Goal: Task Accomplishment & Management: Use online tool/utility

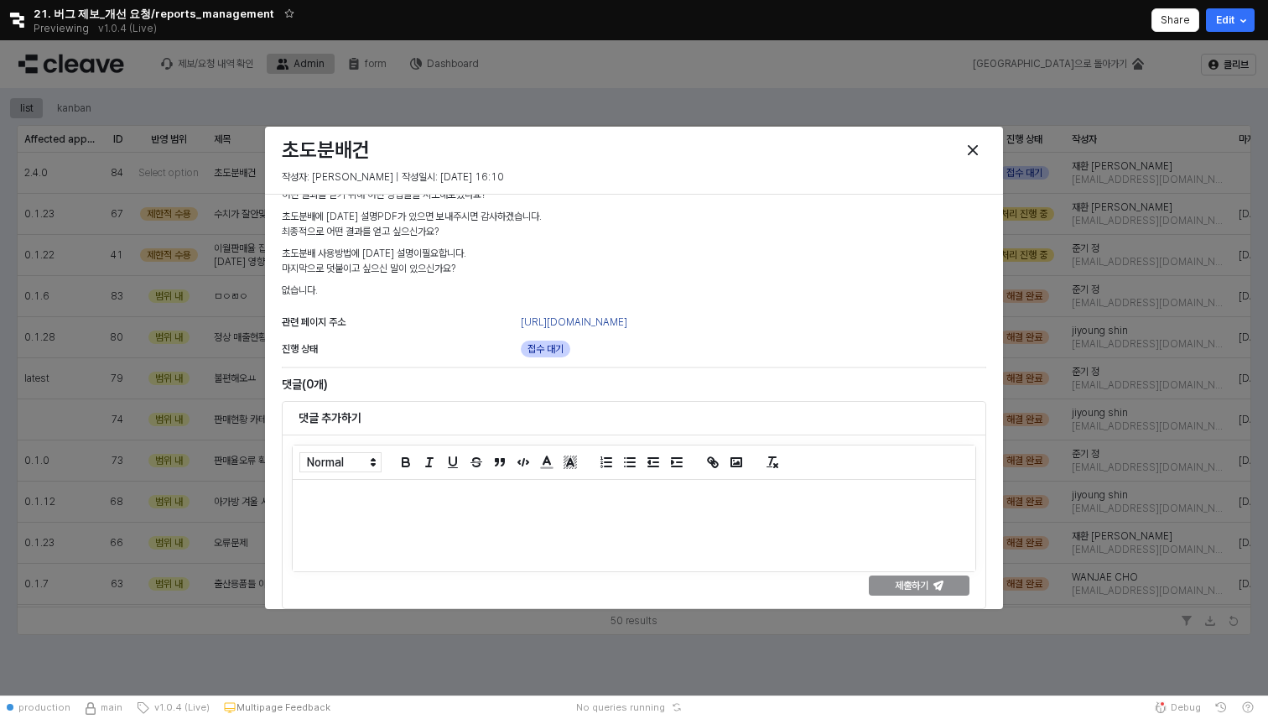
scroll to position [311, 0]
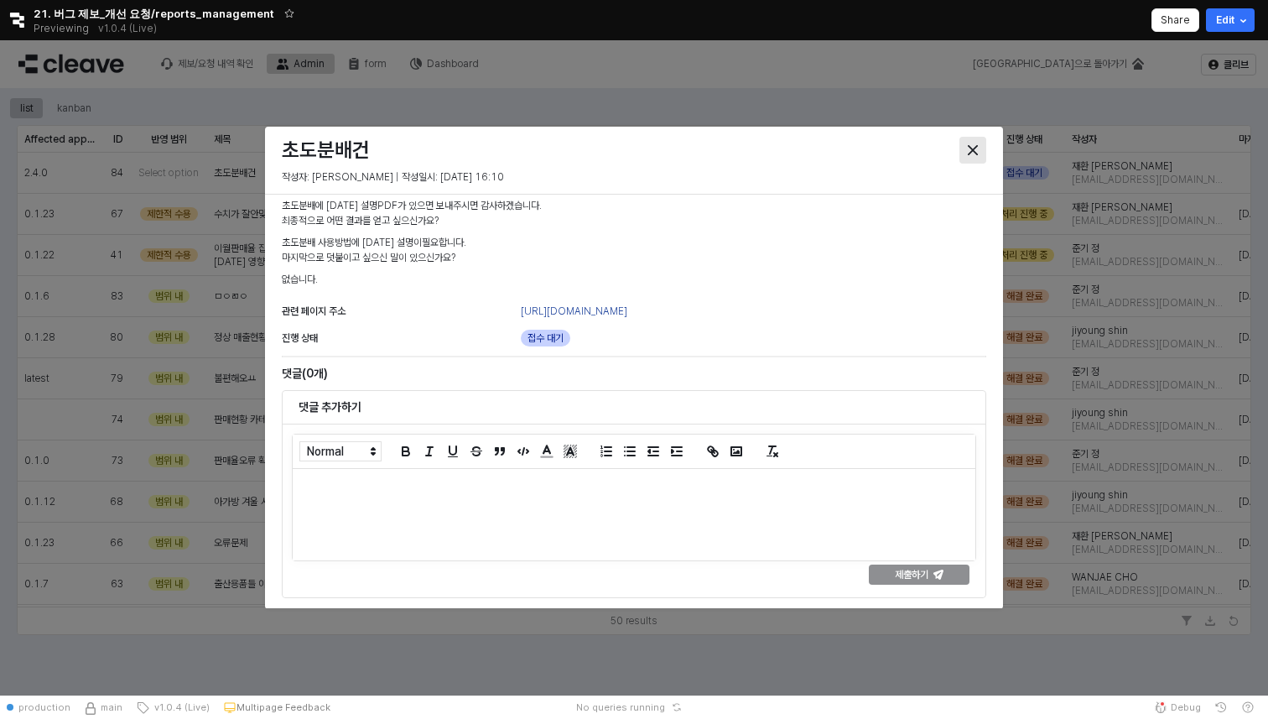
click at [974, 145] on icon "Close" at bounding box center [973, 150] width 10 height 10
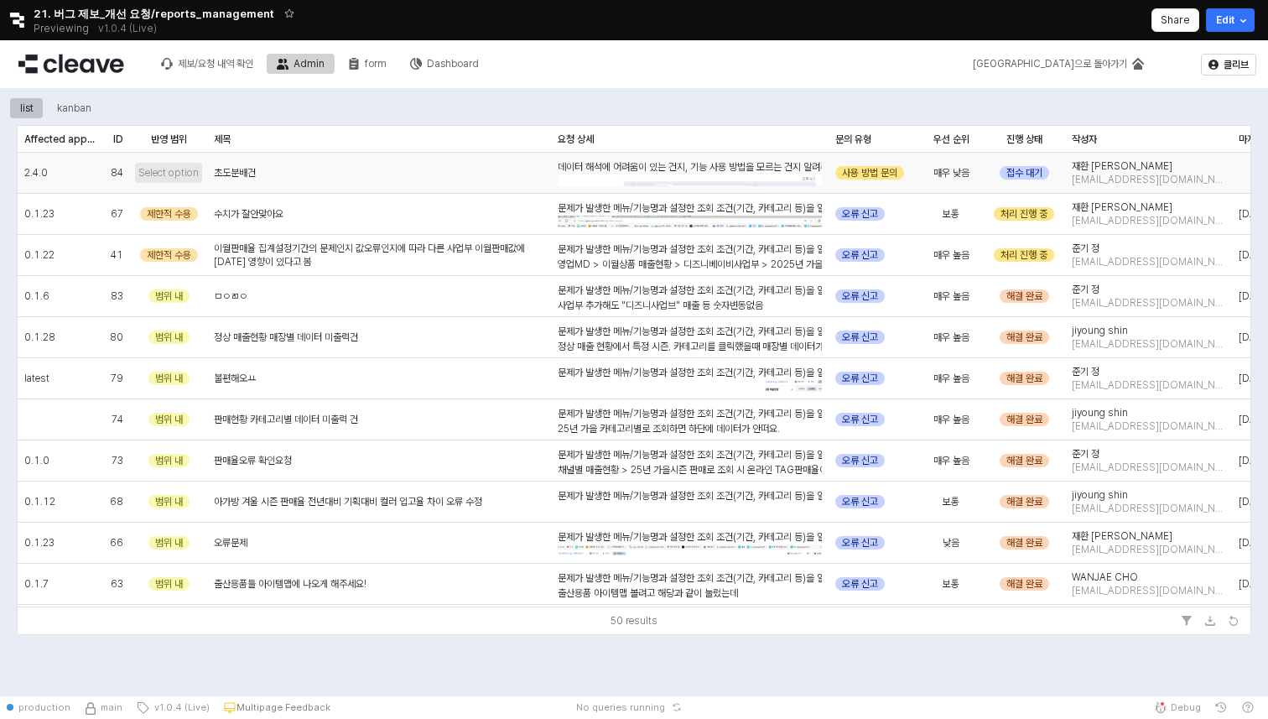
click at [163, 168] on span "Select option" at bounding box center [168, 172] width 60 height 13
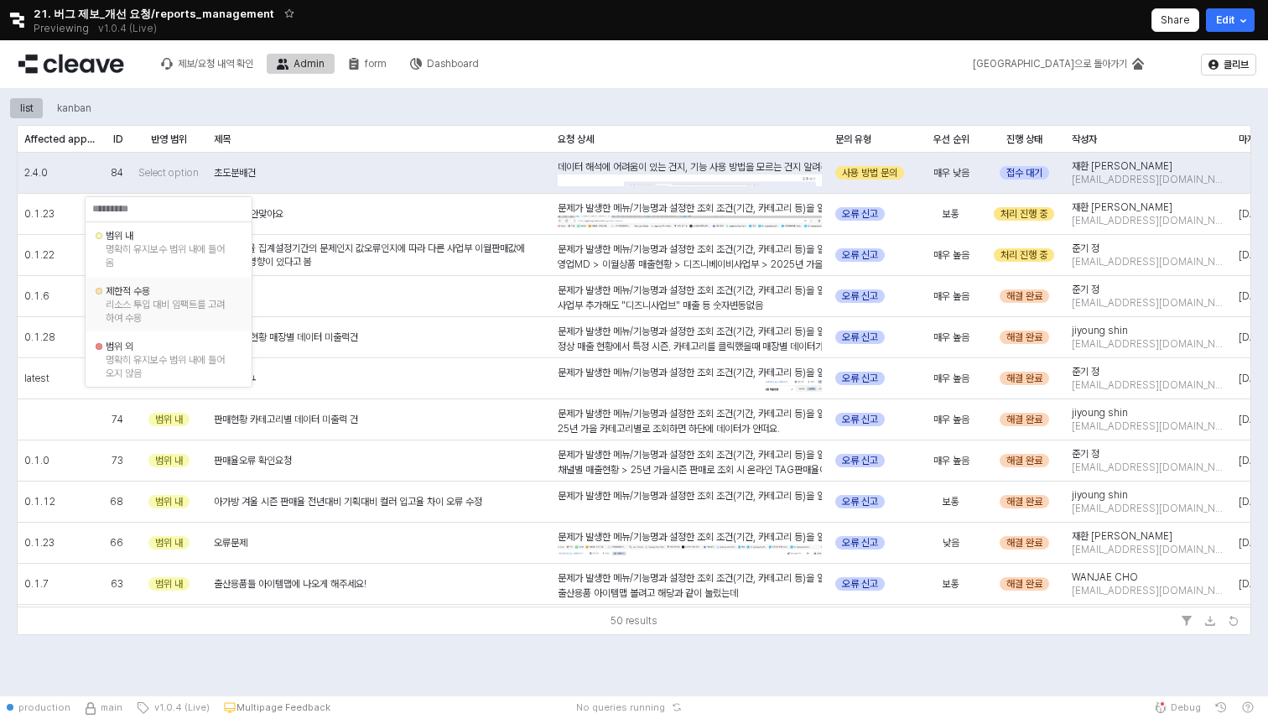
click at [151, 298] on div "제한적 수용" at bounding box center [169, 290] width 126 height 13
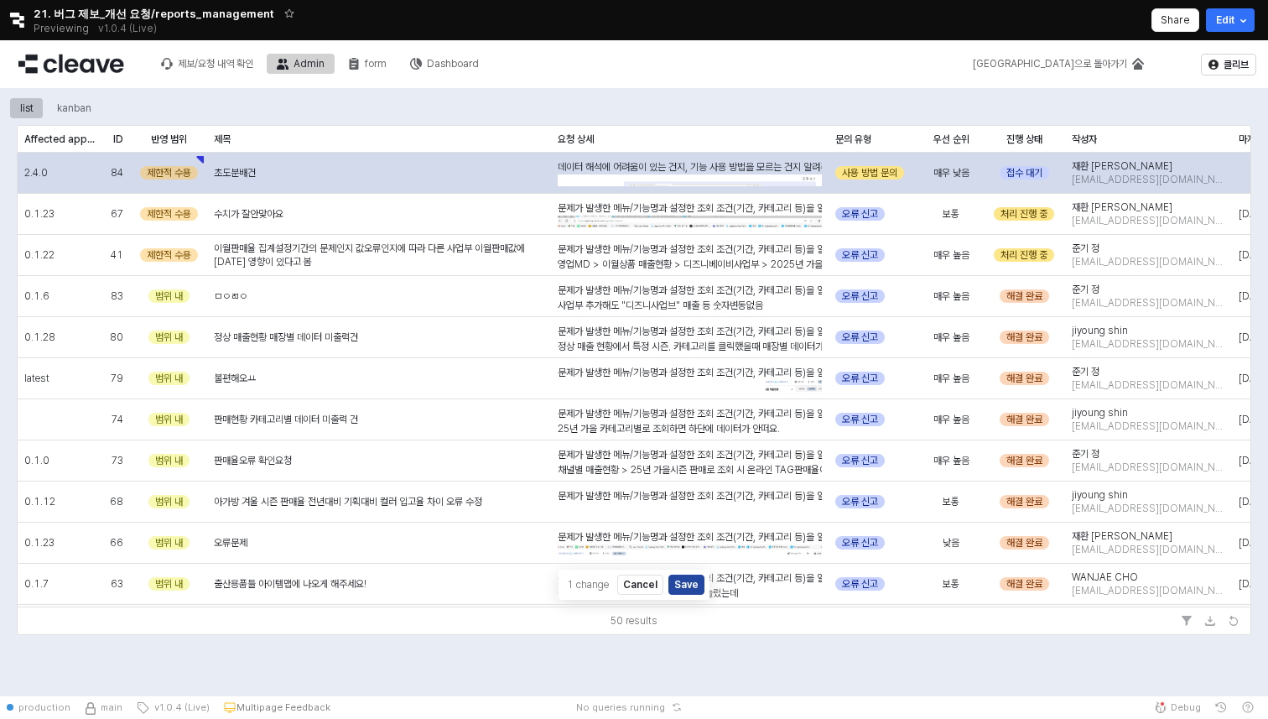
click at [158, 168] on div "제한적 수용" at bounding box center [169, 172] width 58 height 13
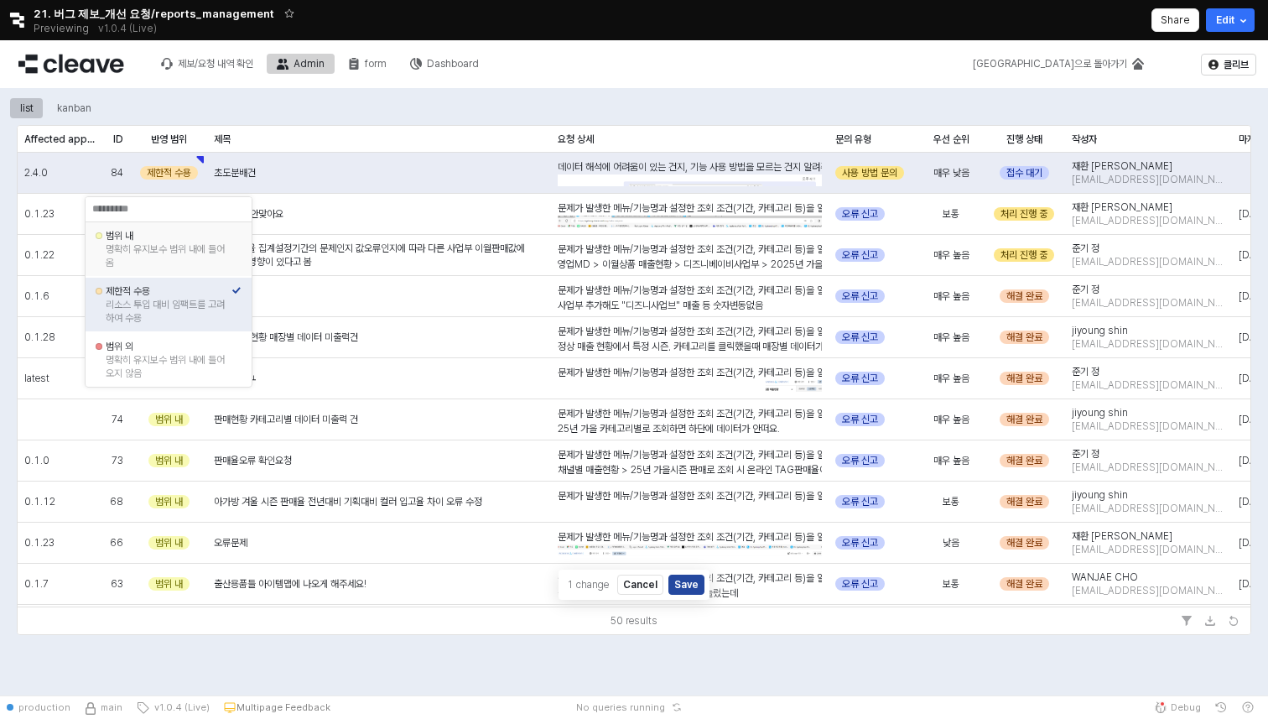
click at [166, 250] on div "명확히 유지보수 범위 내에 들어옴" at bounding box center [169, 255] width 126 height 27
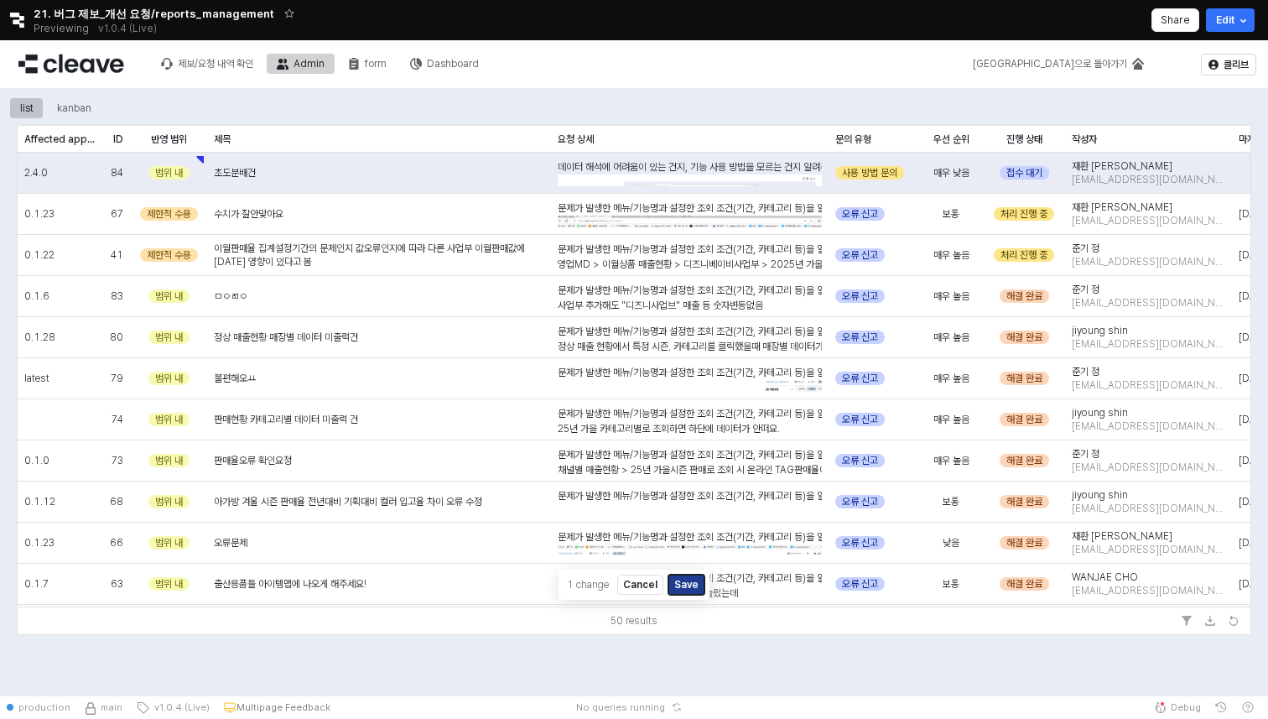
click at [688, 589] on button "Save" at bounding box center [686, 584] width 36 height 20
click at [452, 166] on div "App Frame" at bounding box center [634, 380] width 1248 height 516
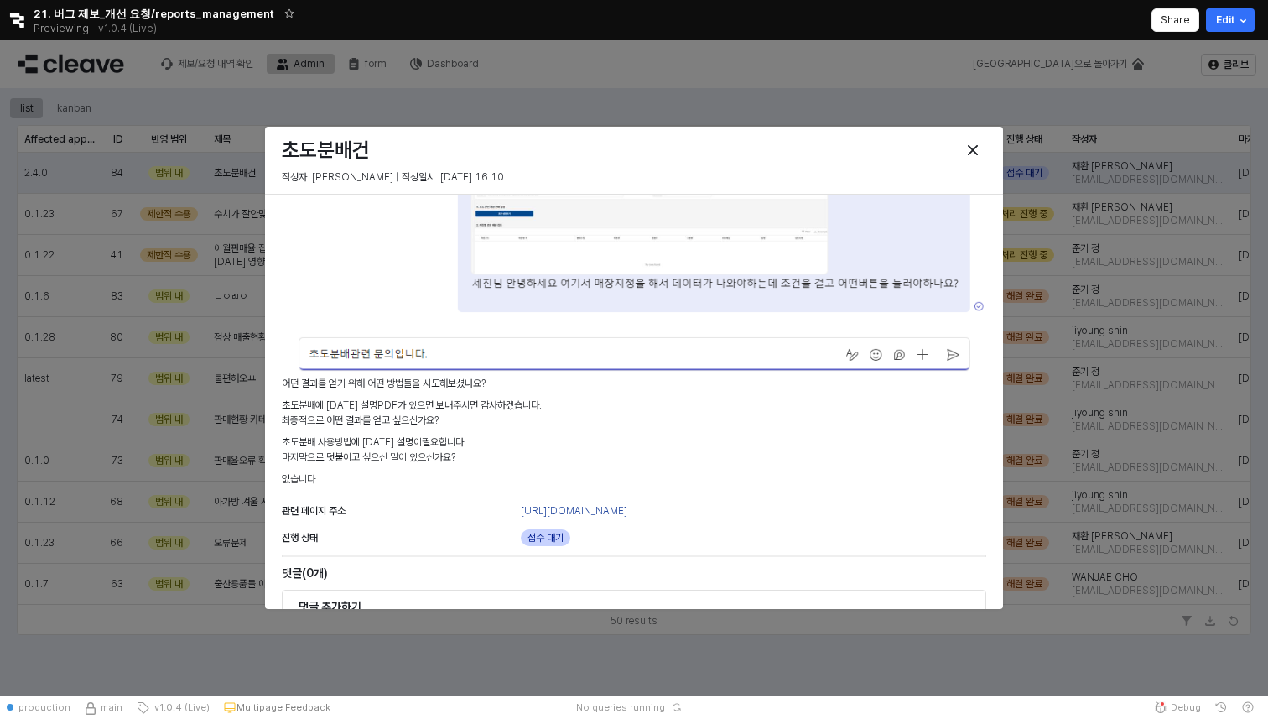
scroll to position [119, 0]
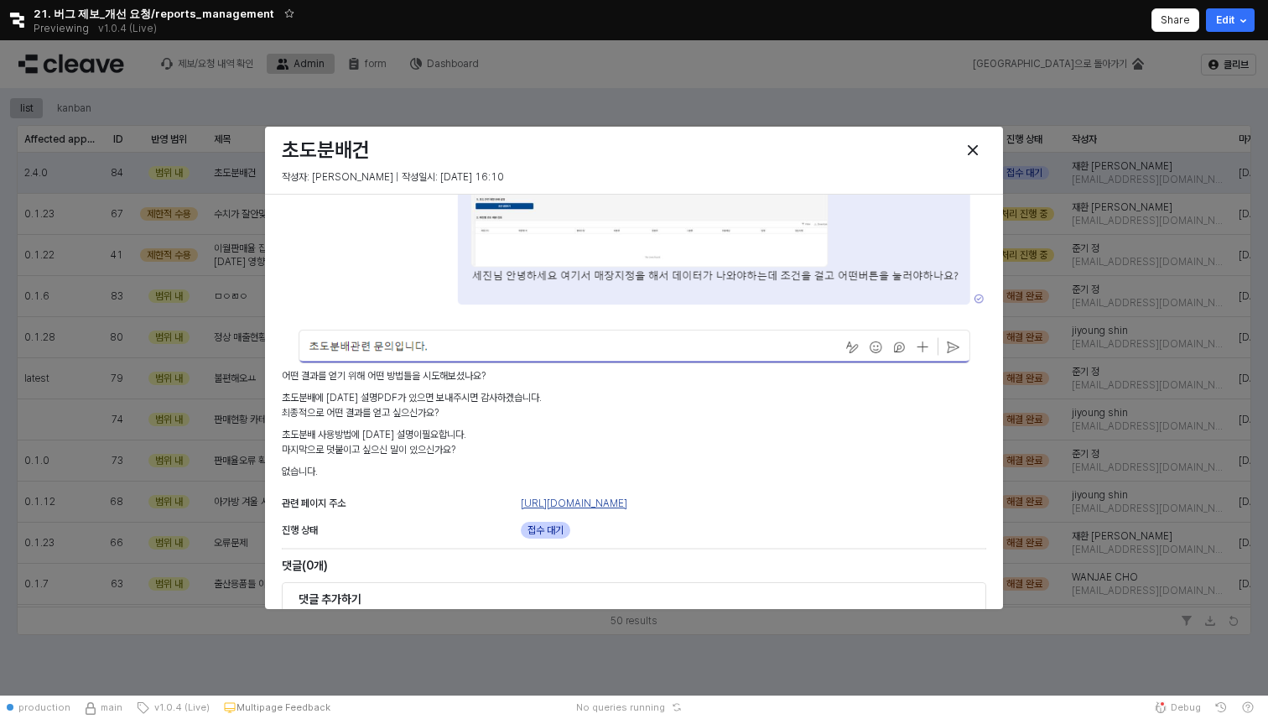
click at [627, 501] on link "[URL][DOMAIN_NAME]" at bounding box center [574, 503] width 106 height 12
drag, startPoint x: 280, startPoint y: 397, endPoint x: 551, endPoint y: 396, distance: 270.8
click at [551, 396] on div "데이터 해석에 어려움이 있는 건지, 기능 사용 방법을 모르는 건지 알려주세요. 어떤 결과를 얻기 위해 어떤 방법들을 시도해보셨나요? 초도분배에…" at bounding box center [634, 286] width 718 height 409
click at [602, 459] on div "데이터 해석에 어려움이 있는 건지, 기능 사용 방법을 모르는 건지 알려주세요. 어떤 결과를 얻기 위해 어떤 방법들을 시도해보셨나요? 초도분배에…" at bounding box center [634, 287] width 704 height 398
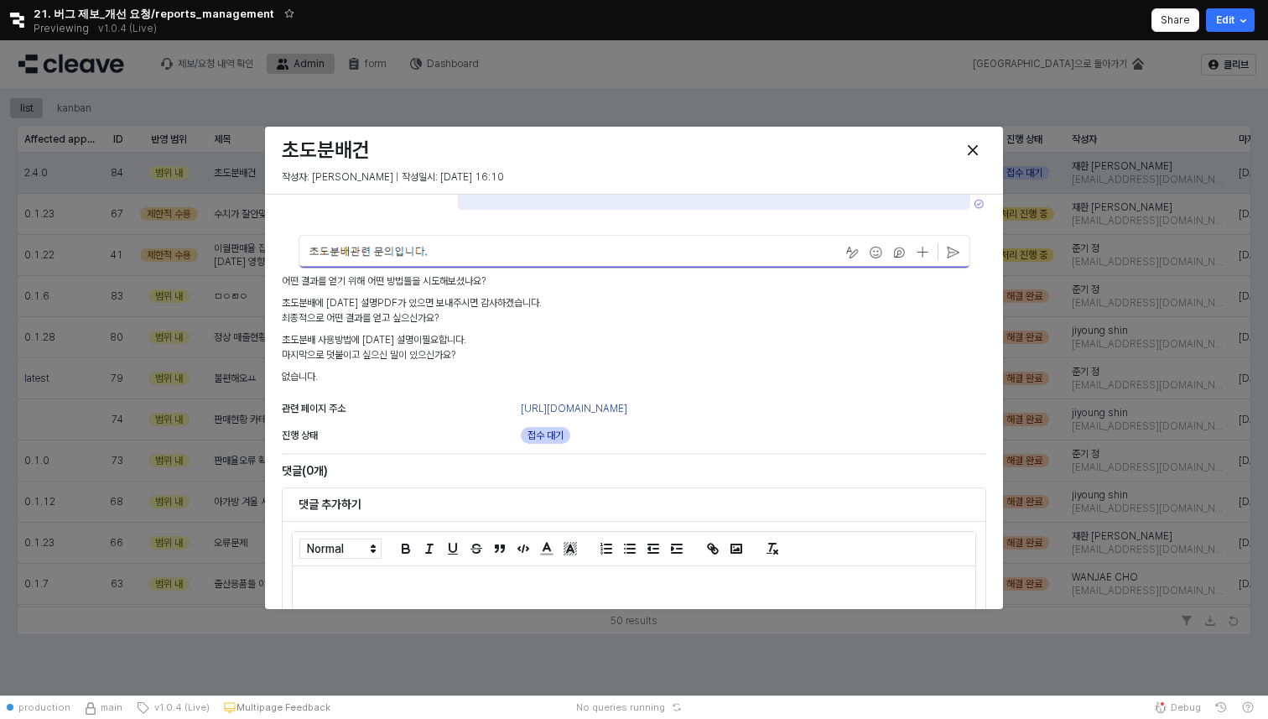
scroll to position [311, 0]
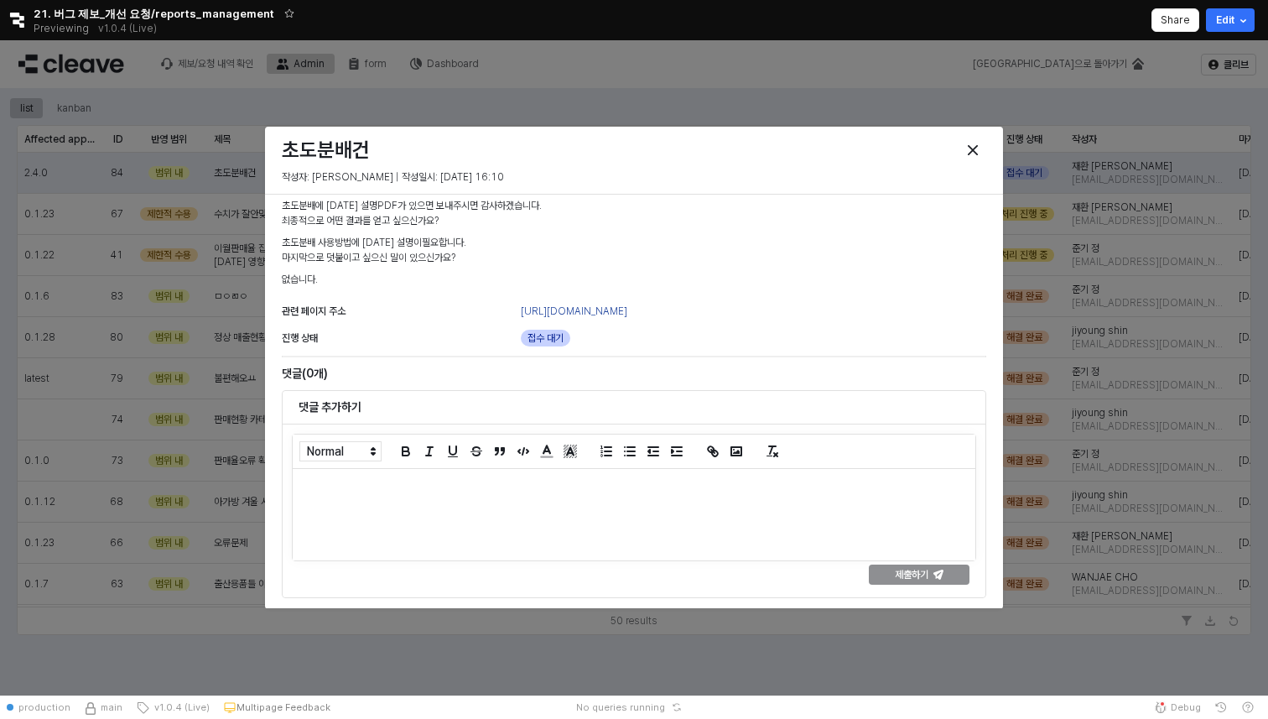
click at [627, 516] on div at bounding box center [634, 514] width 682 height 91
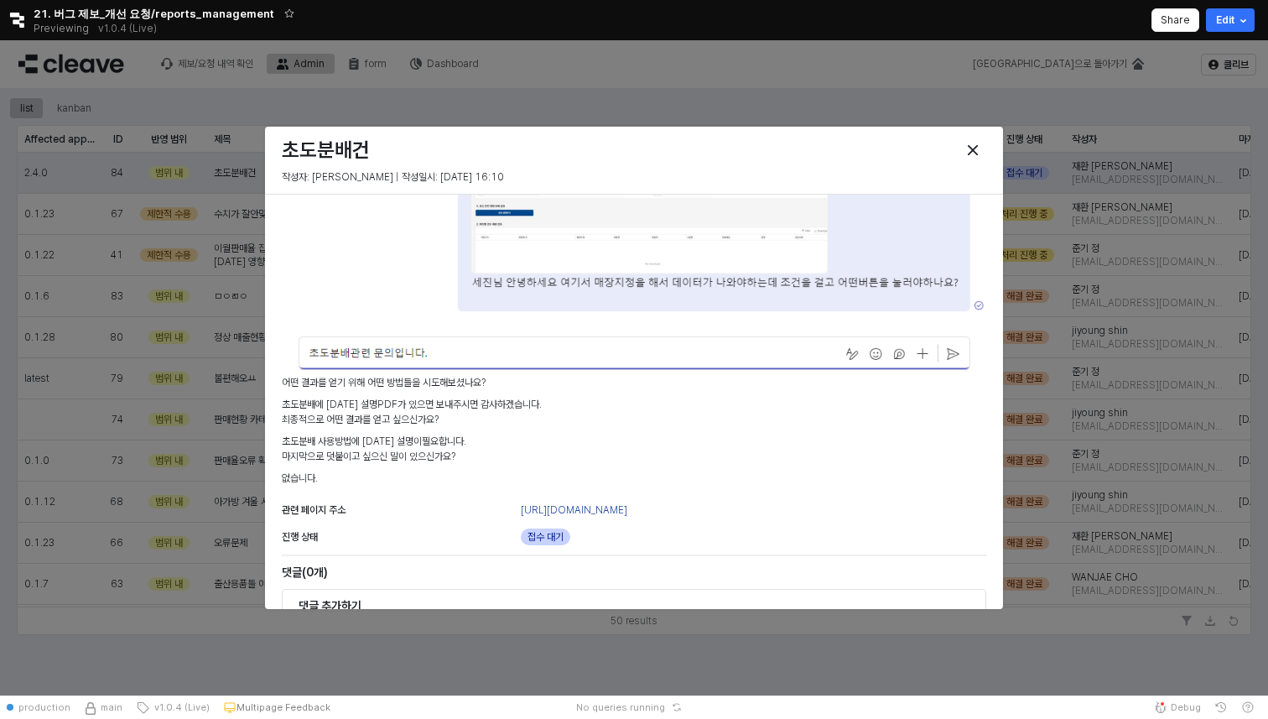
scroll to position [0, 0]
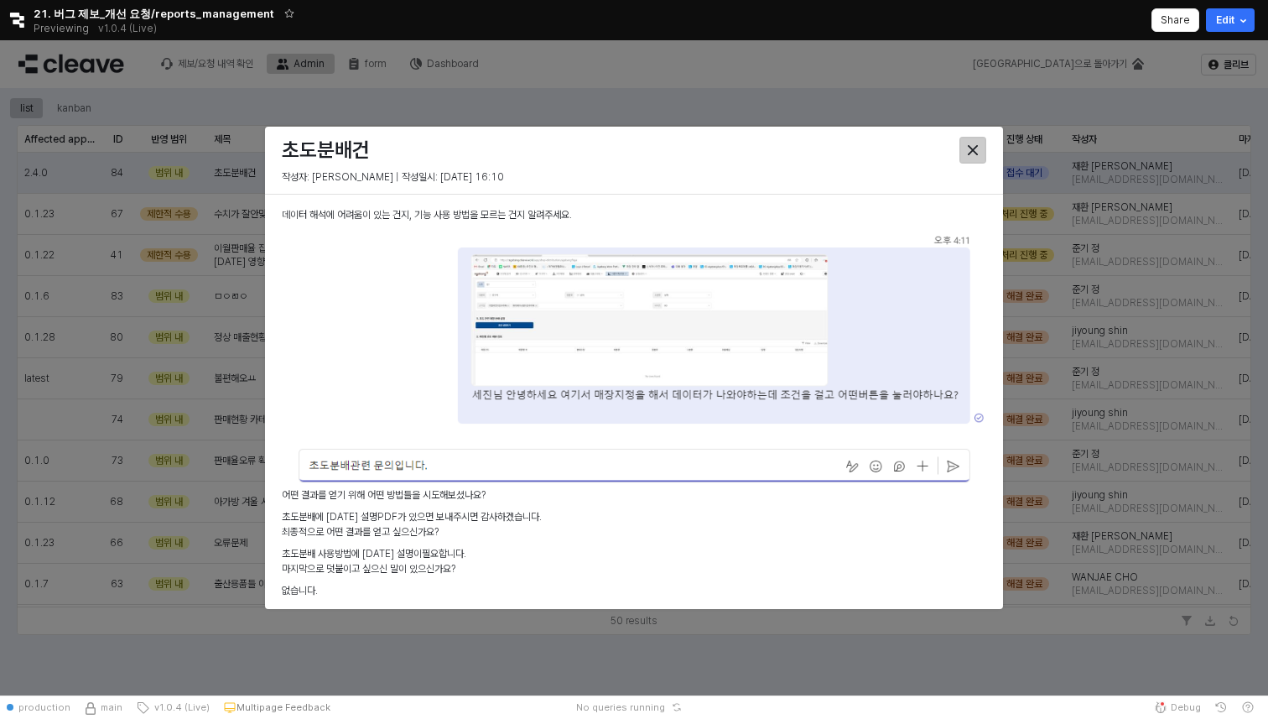
click at [973, 141] on div "Close" at bounding box center [972, 150] width 25 height 25
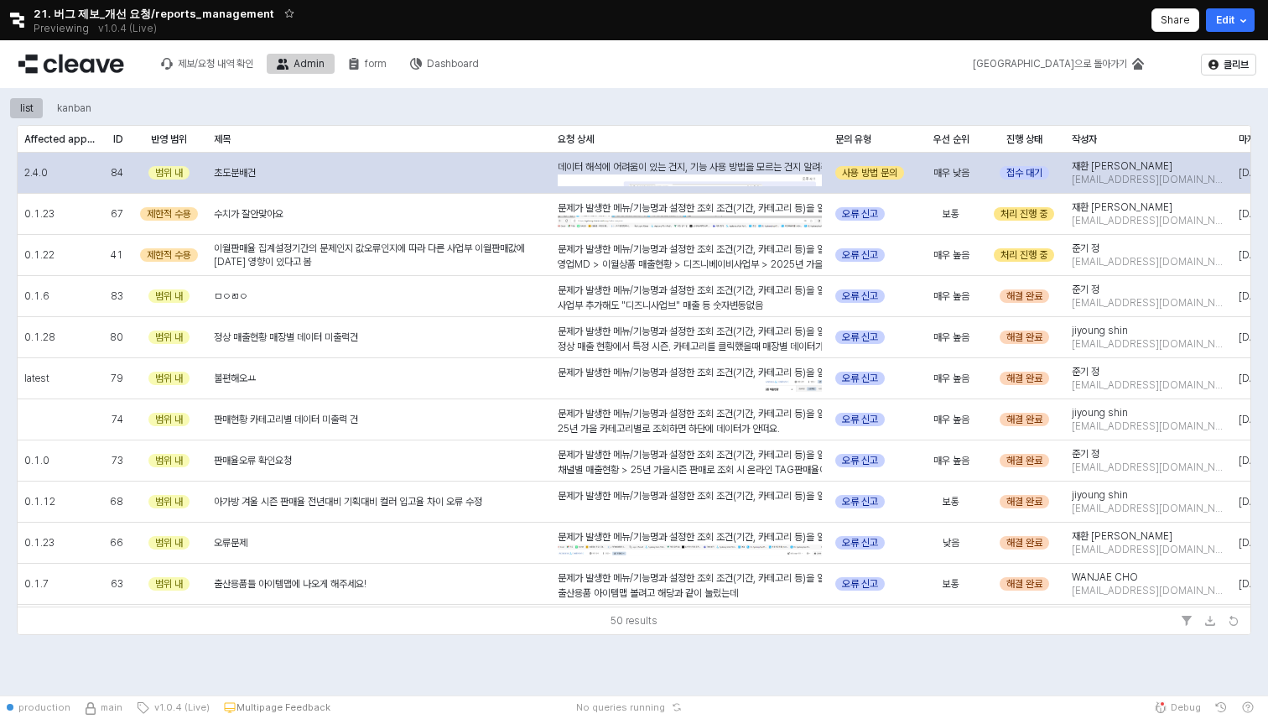
click at [383, 180] on div "초도분배건" at bounding box center [379, 173] width 344 height 41
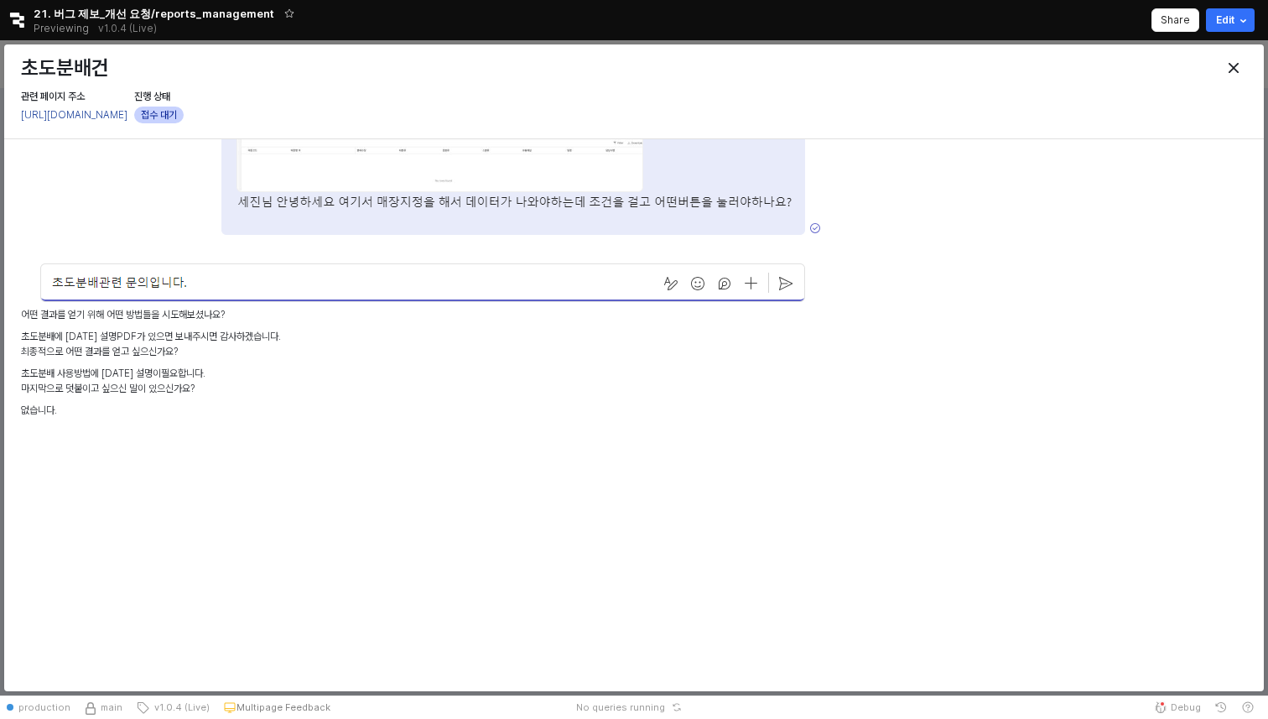
scroll to position [501, 0]
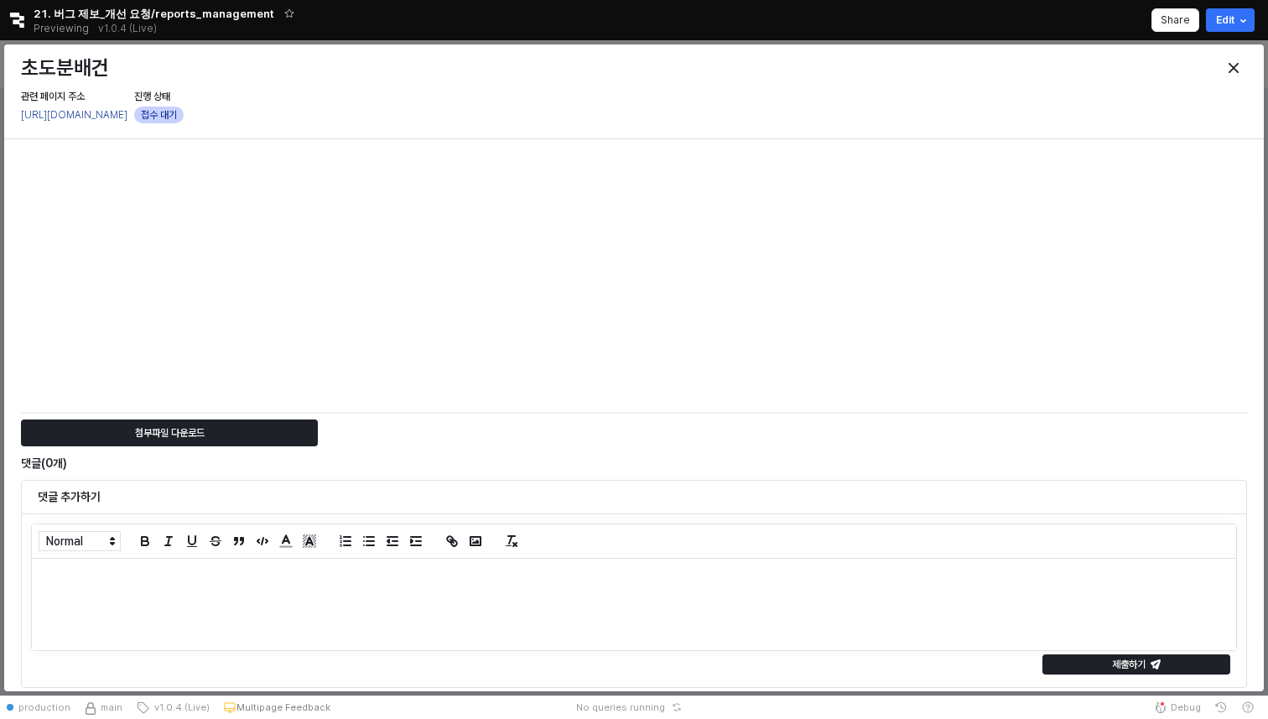
click at [434, 604] on div at bounding box center [634, 603] width 1204 height 91
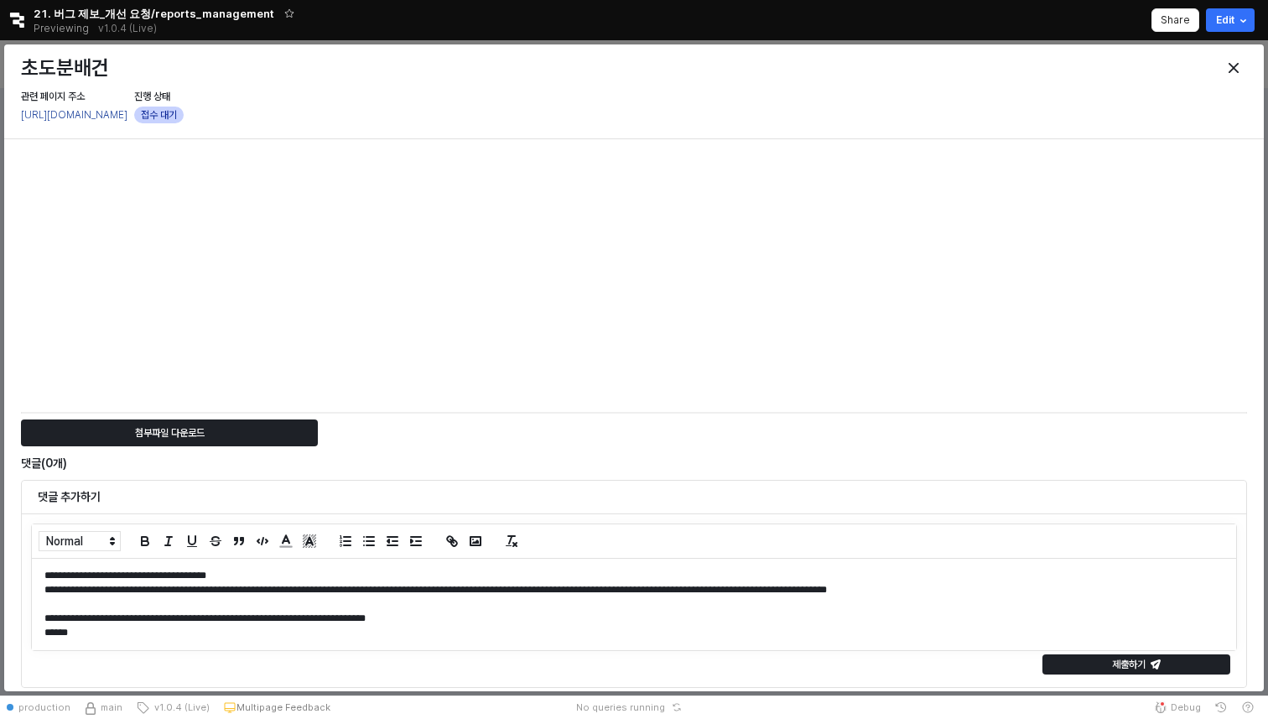
click at [376, 572] on p "**********" at bounding box center [633, 575] width 1179 height 14
click at [340, 574] on p "**********" at bounding box center [633, 575] width 1179 height 14
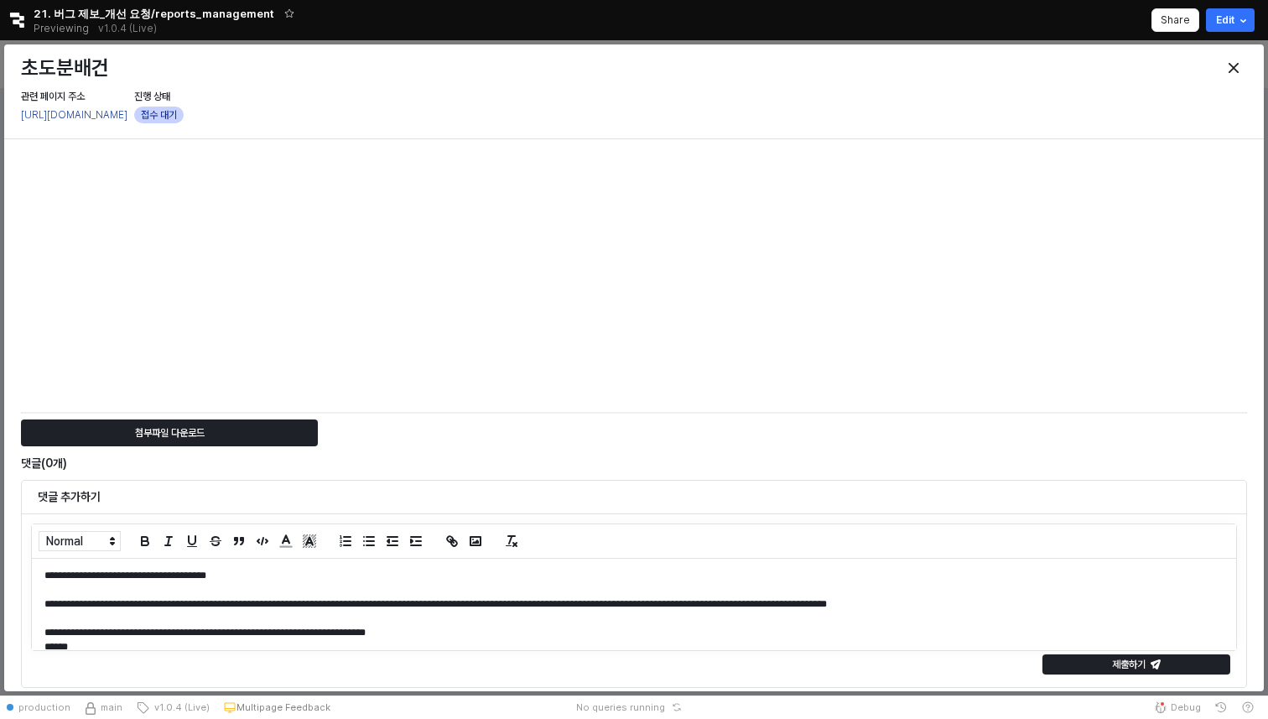
scroll to position [14, 0]
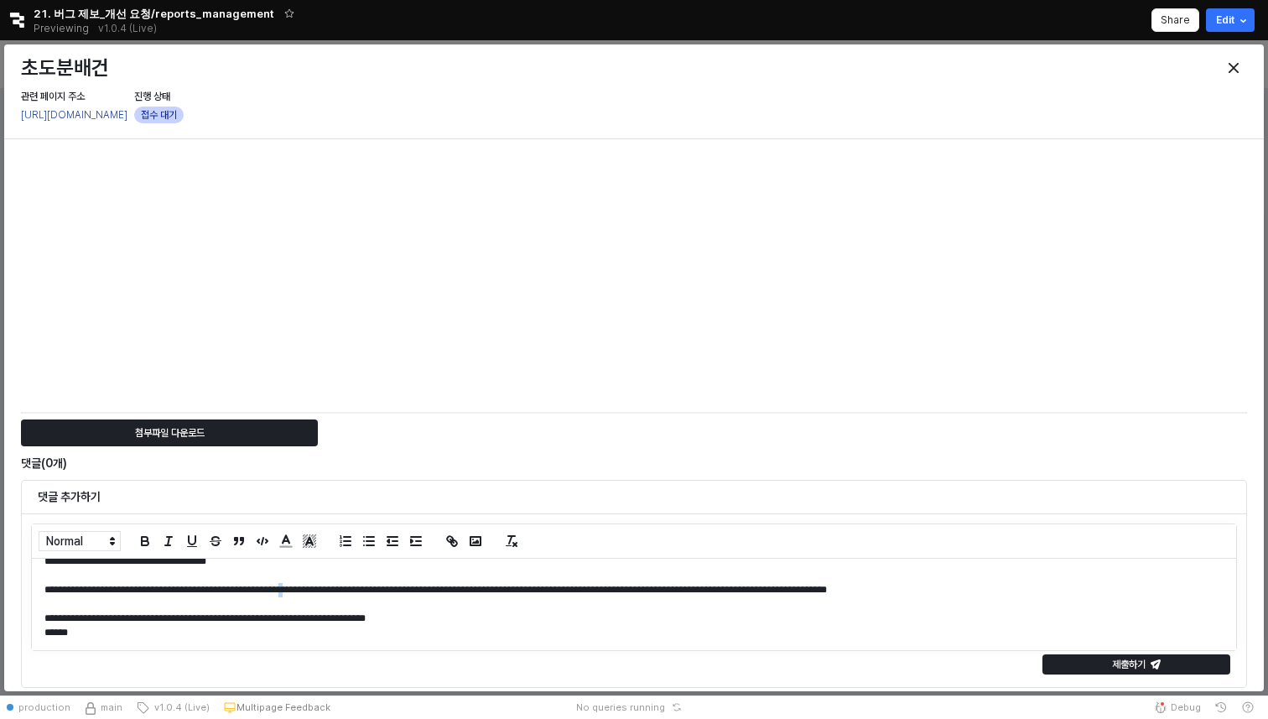
drag, startPoint x: 439, startPoint y: 587, endPoint x: 442, endPoint y: 597, distance: 10.4
click at [442, 597] on p "**********" at bounding box center [633, 597] width 1179 height 29
click at [434, 583] on p "**********" at bounding box center [633, 597] width 1179 height 29
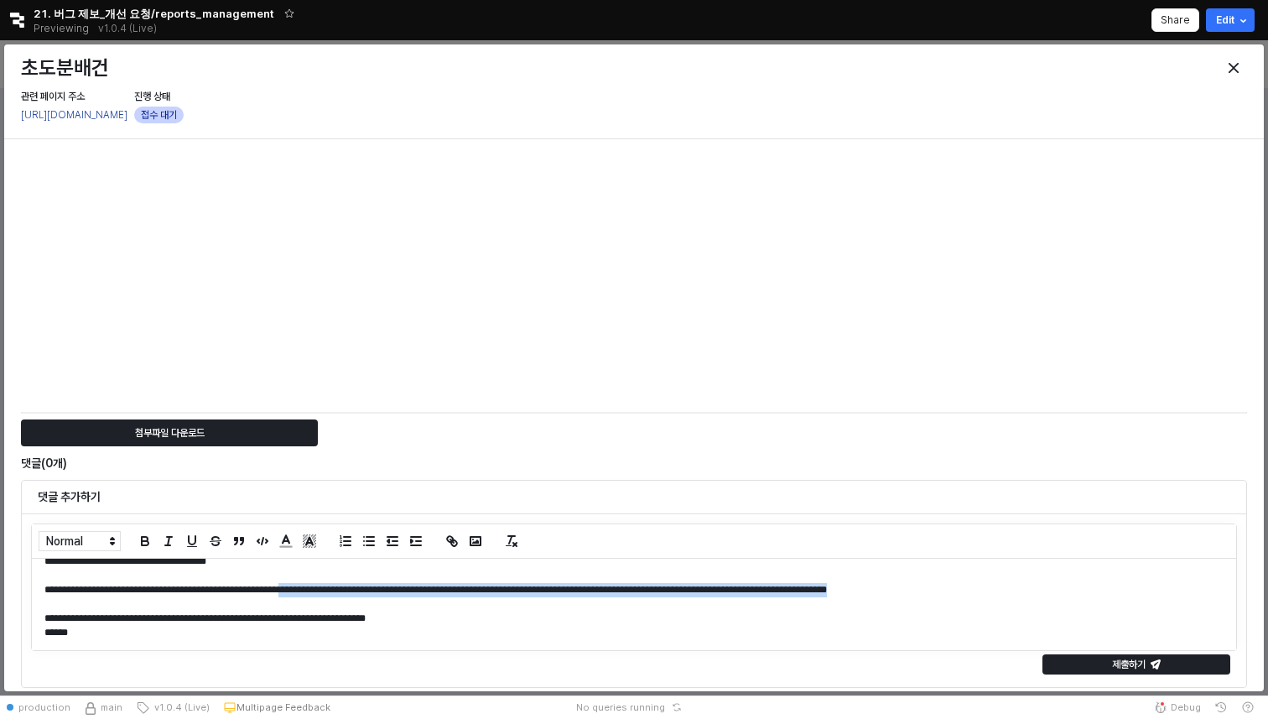
drag, startPoint x: 439, startPoint y: 589, endPoint x: 439, endPoint y: 600, distance: 10.9
click at [439, 600] on p "**********" at bounding box center [633, 597] width 1179 height 29
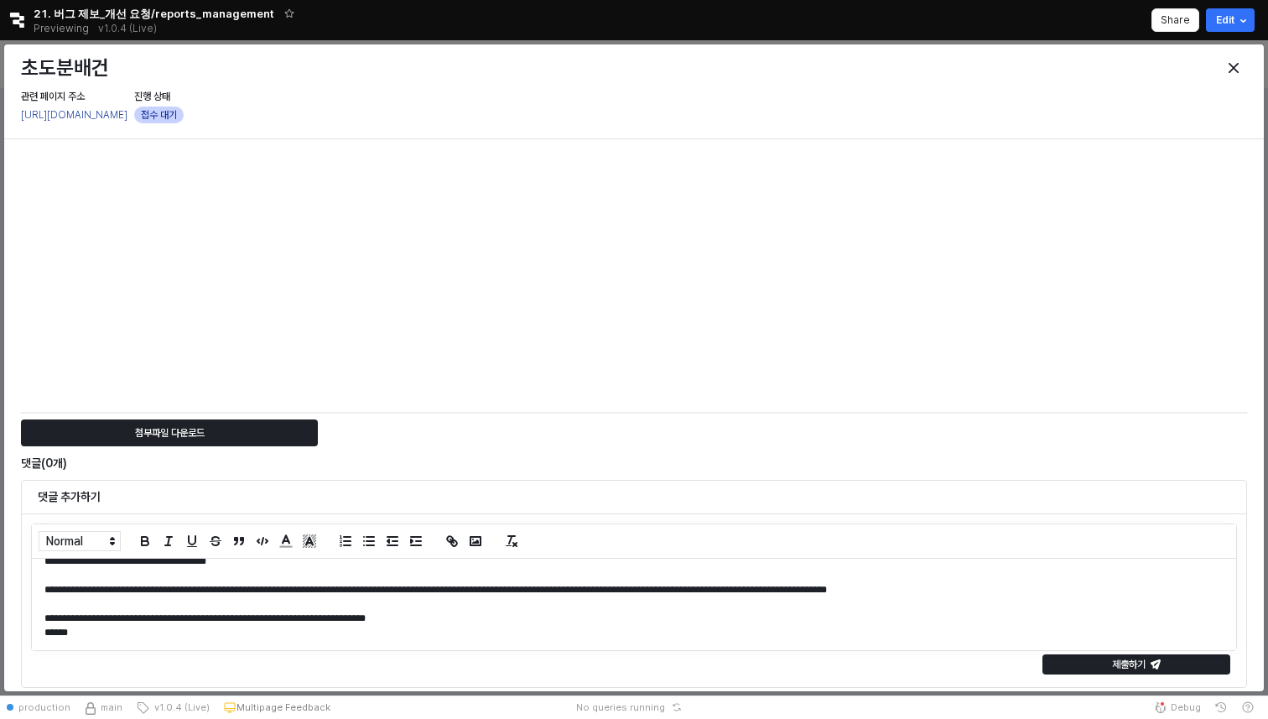
scroll to position [0, 0]
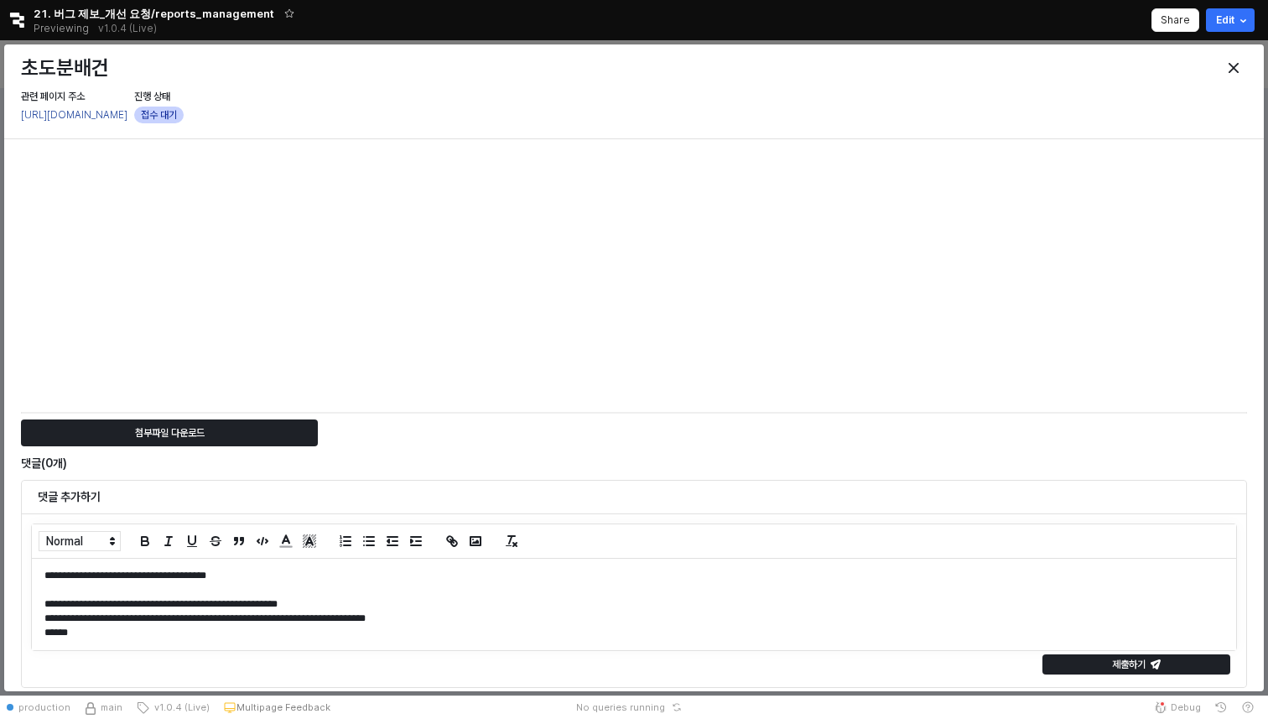
click at [223, 587] on p at bounding box center [633, 590] width 1179 height 14
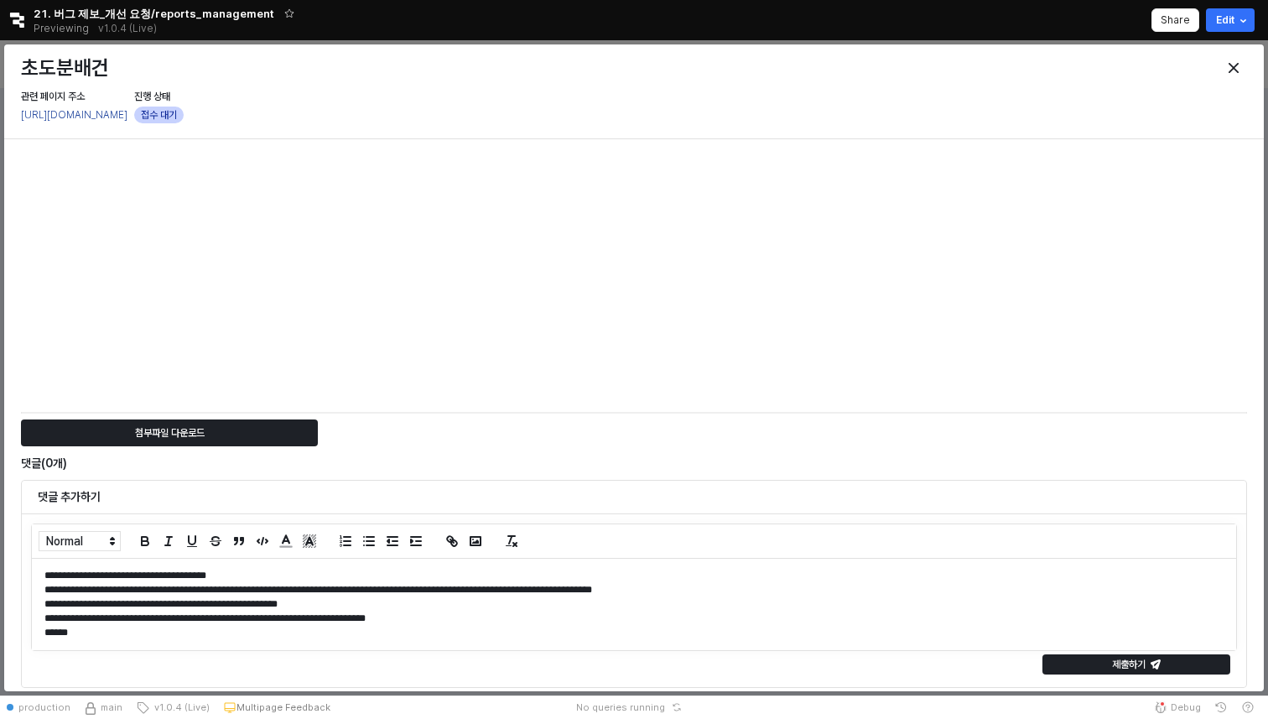
click at [469, 588] on span "**********" at bounding box center [317, 589] width 547 height 10
click at [592, 589] on span "**********" at bounding box center [317, 589] width 547 height 10
click at [517, 606] on p "**********" at bounding box center [633, 604] width 1179 height 14
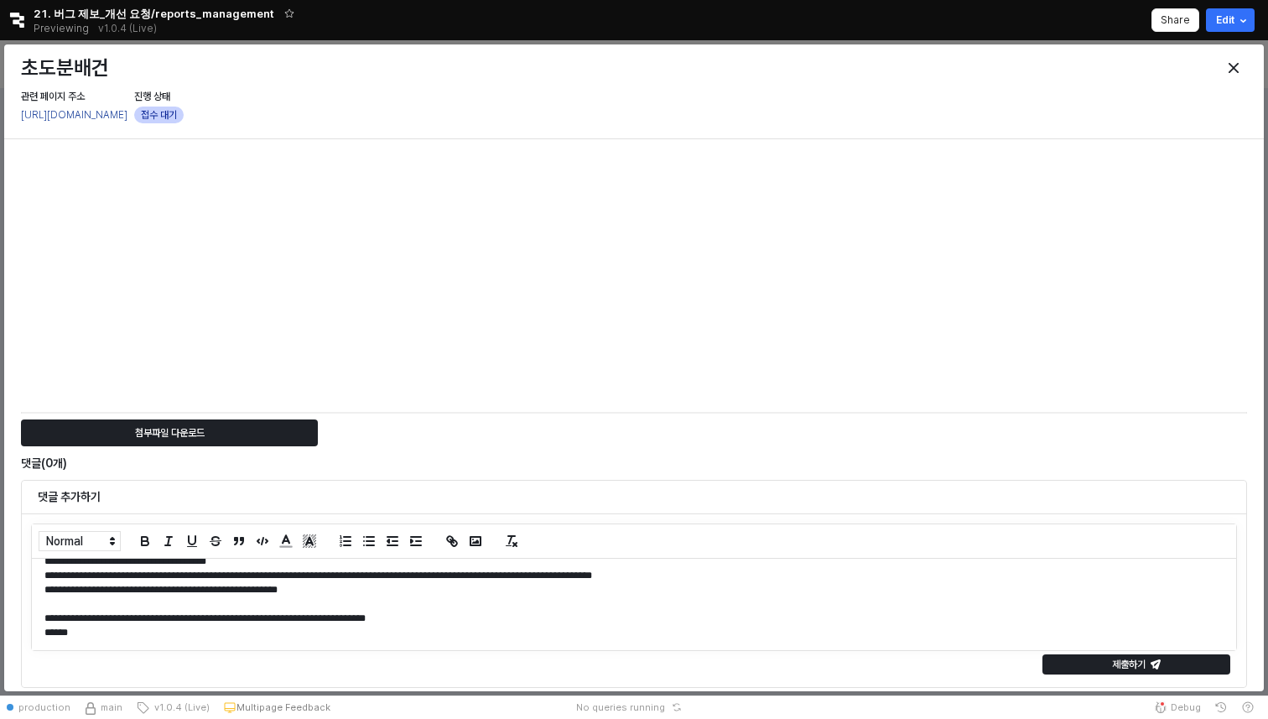
click at [609, 624] on p "**********" at bounding box center [633, 618] width 1179 height 14
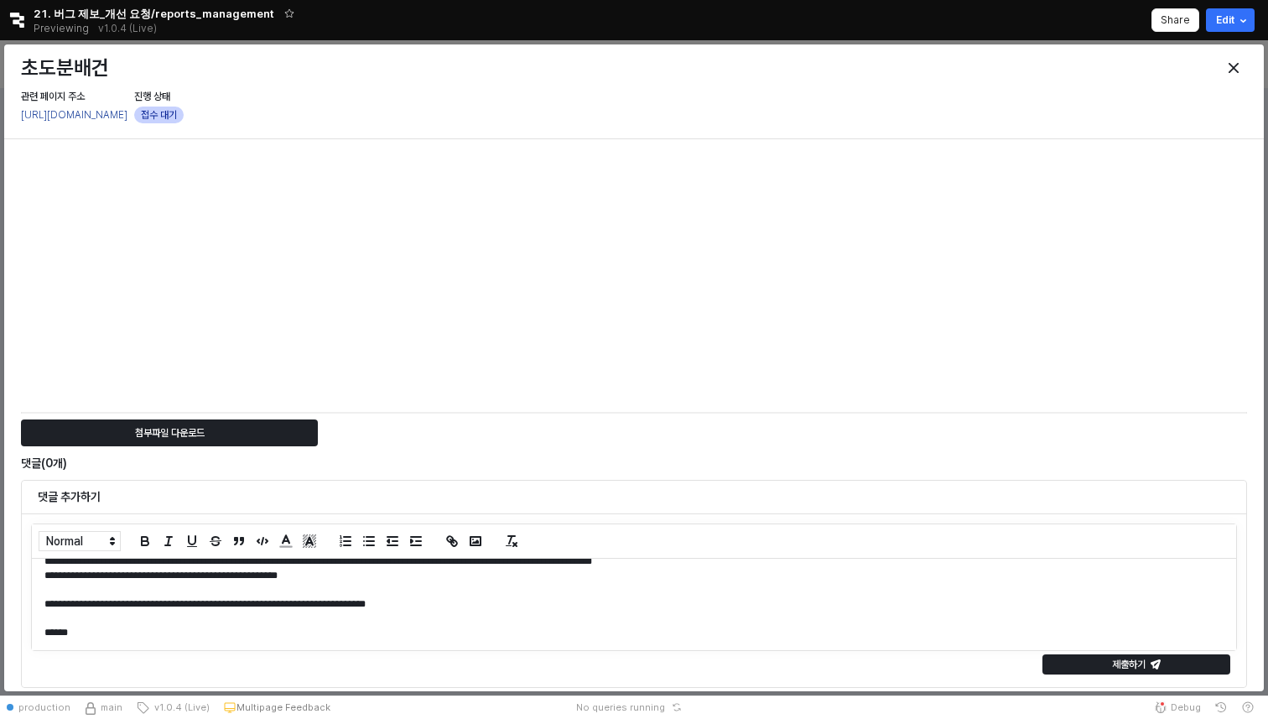
scroll to position [0, 0]
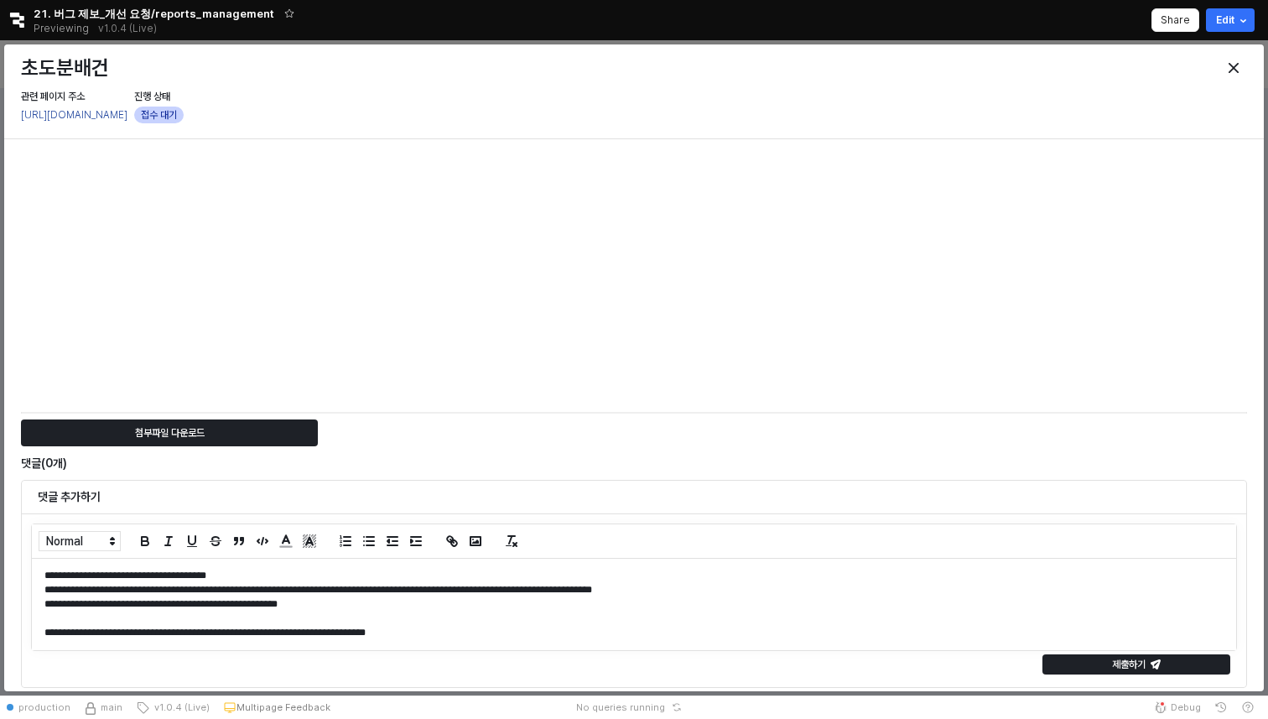
click at [382, 576] on p "**********" at bounding box center [633, 575] width 1179 height 14
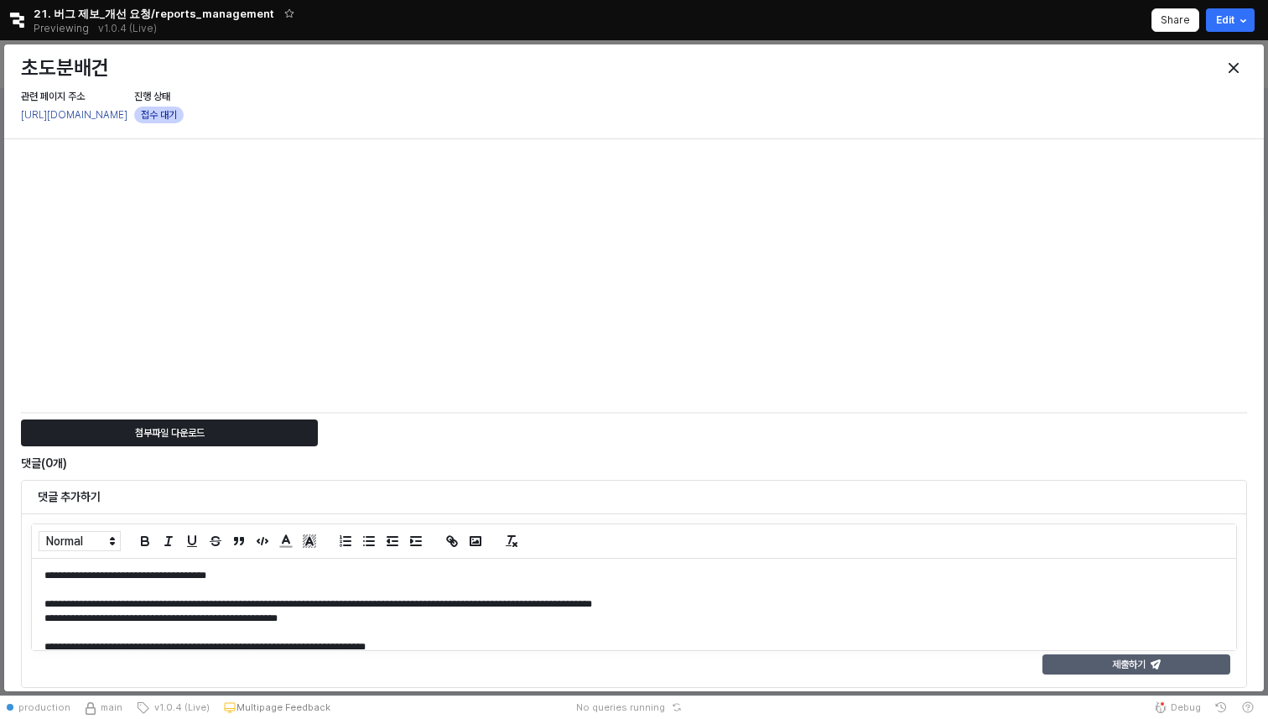
click at [1155, 658] on div "제출하기" at bounding box center [1136, 664] width 173 height 18
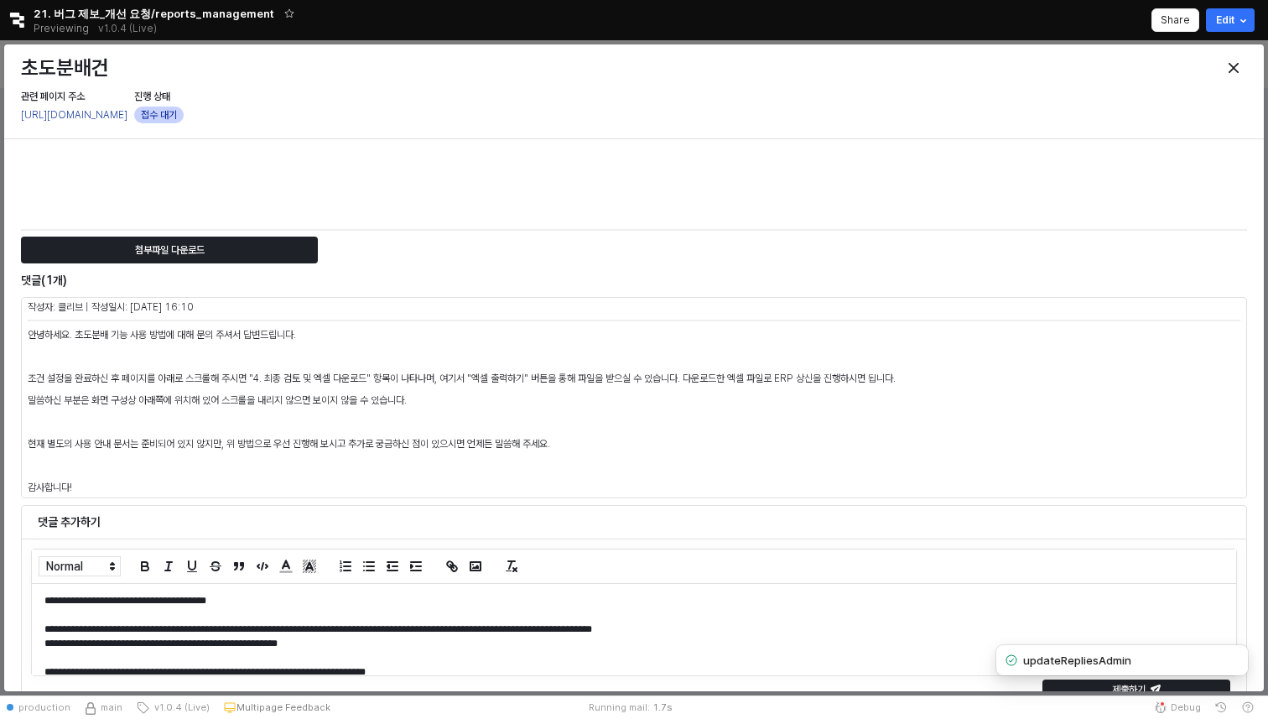
scroll to position [709, 0]
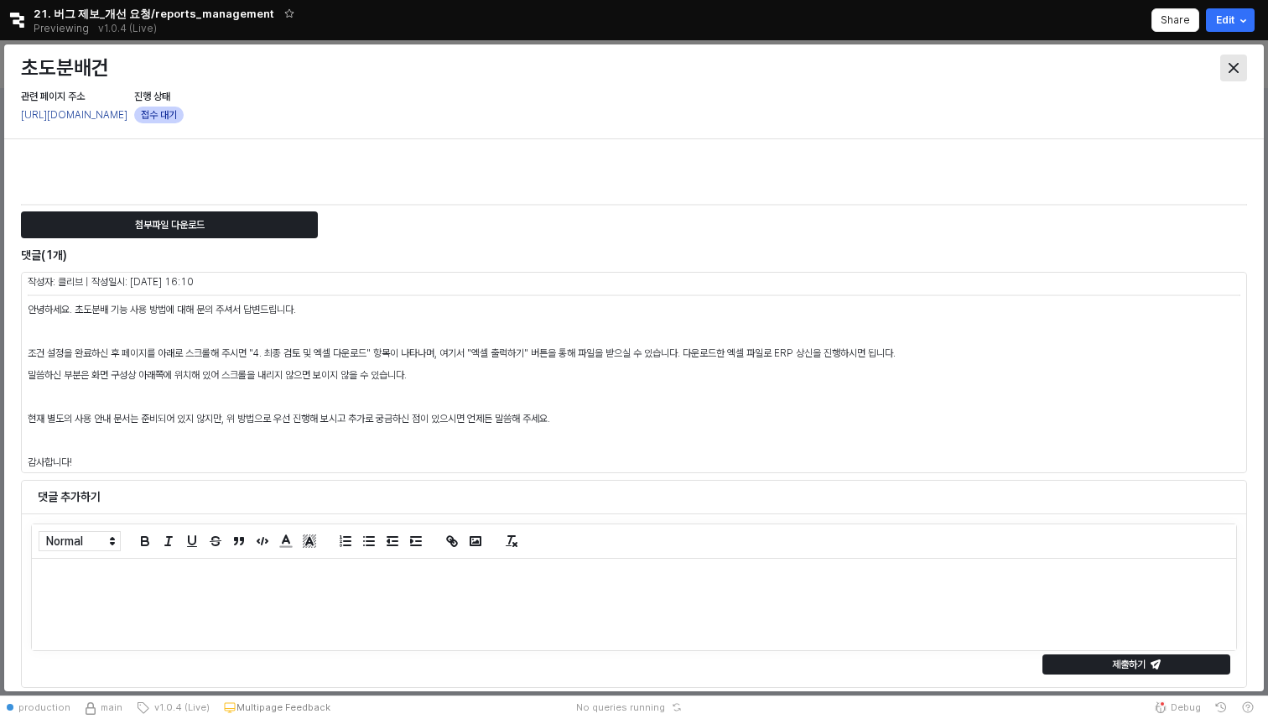
click at [1234, 67] on icon "Close" at bounding box center [1233, 68] width 10 height 10
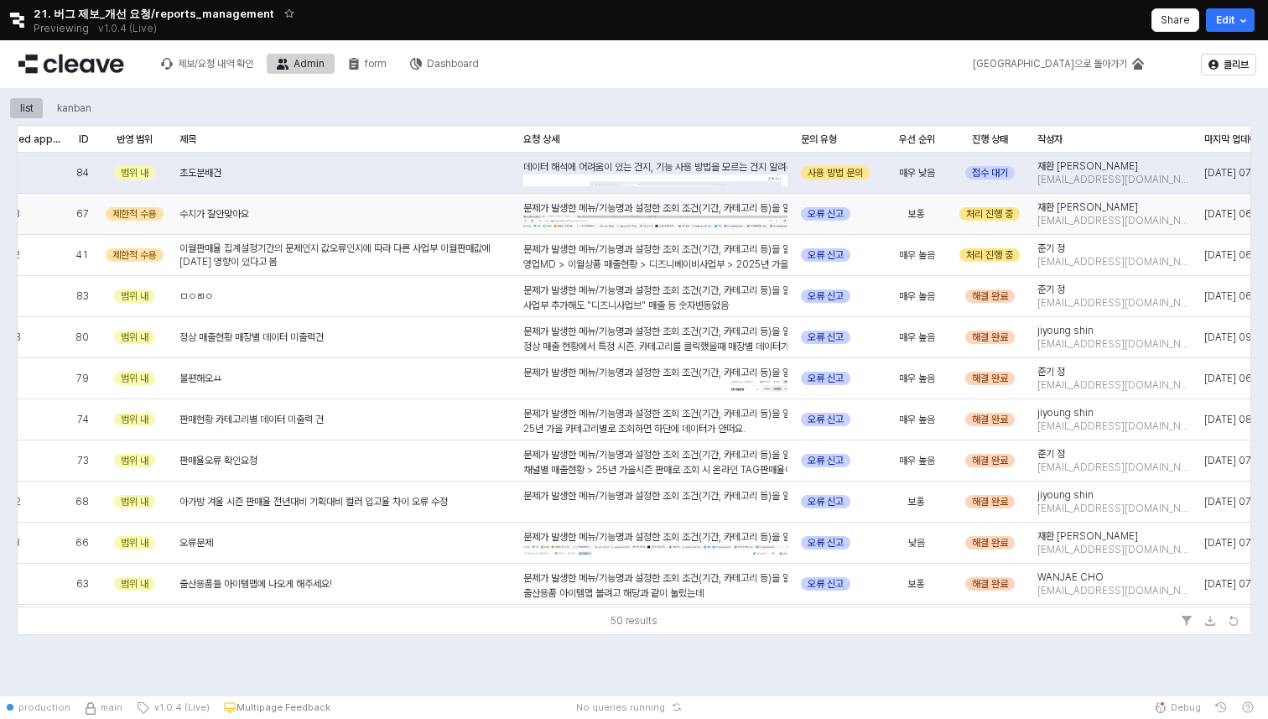
scroll to position [0, 38]
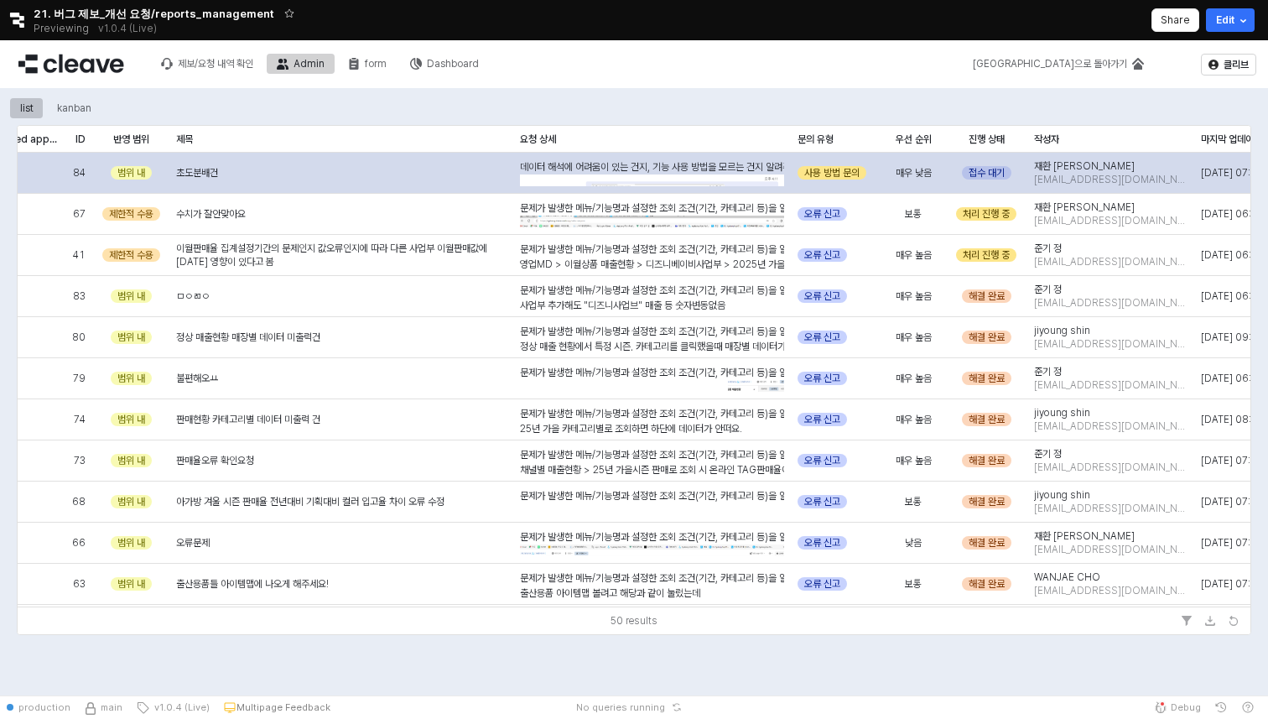
click at [996, 172] on div "접수 대기" at bounding box center [986, 172] width 49 height 13
click at [995, 170] on div "접수 대기" at bounding box center [986, 172] width 49 height 13
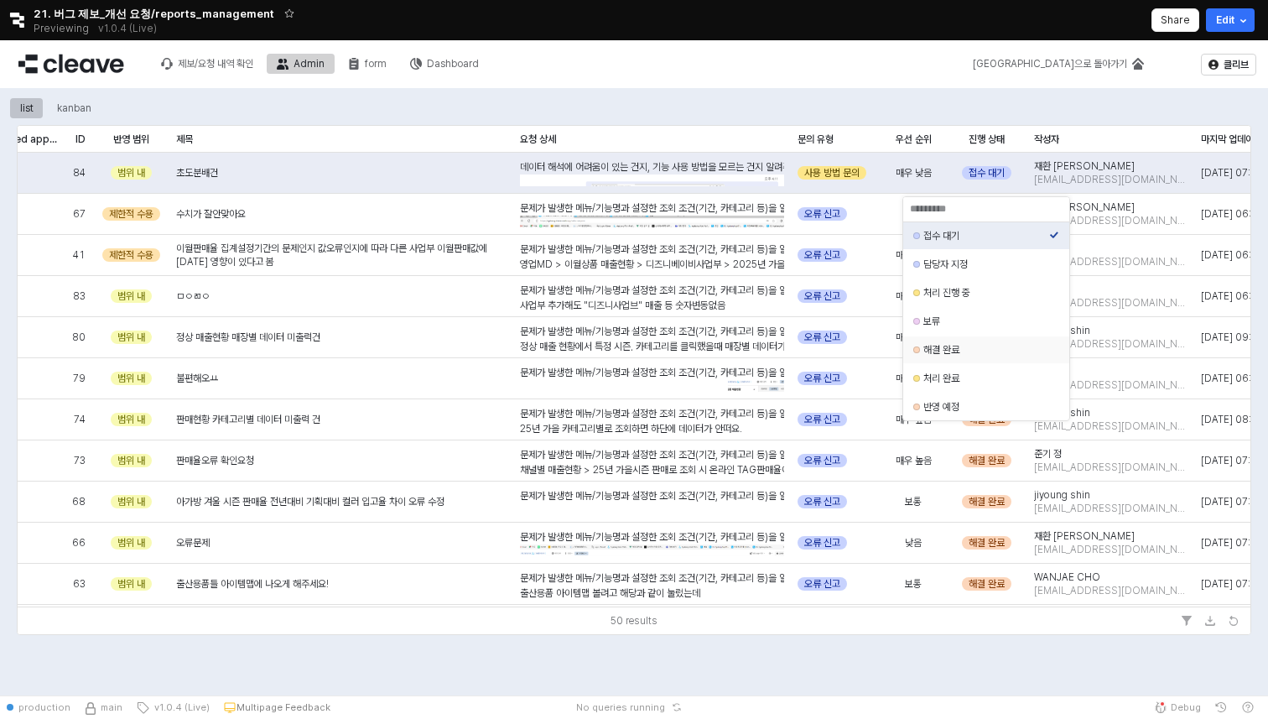
click at [958, 339] on div "해결 완료" at bounding box center [986, 349] width 166 height 27
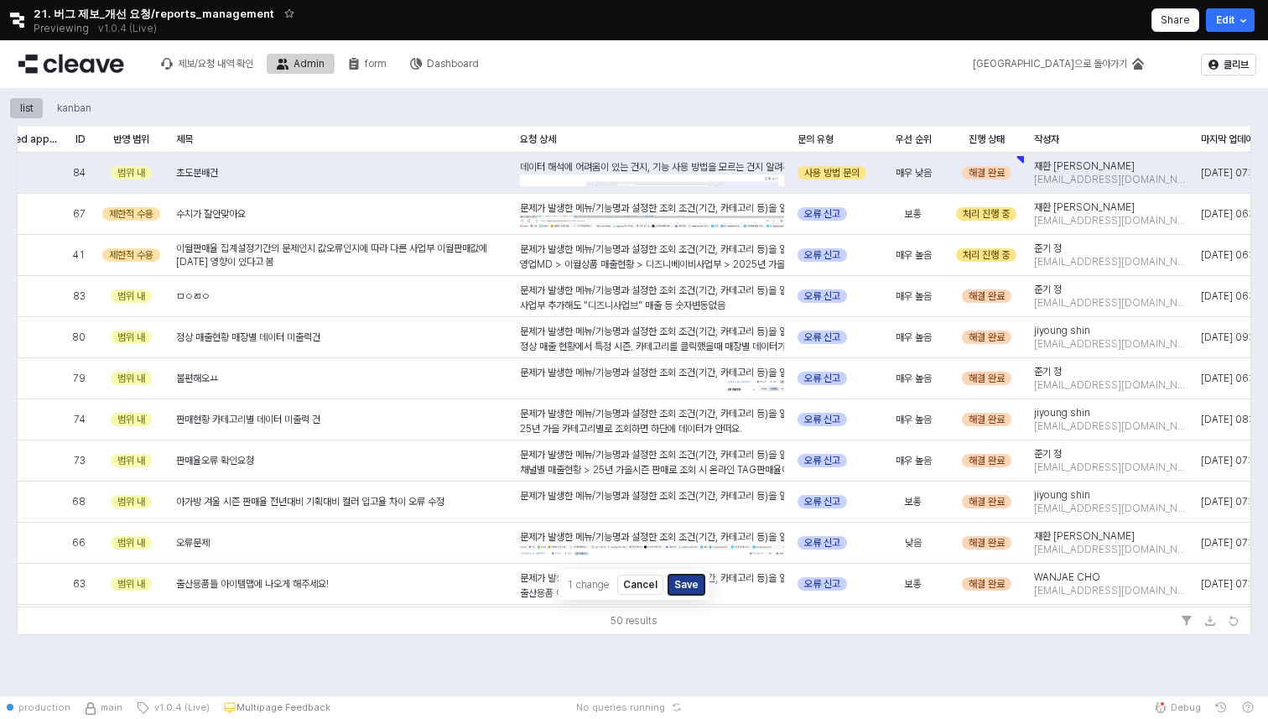
click at [686, 585] on button "Save" at bounding box center [686, 584] width 36 height 20
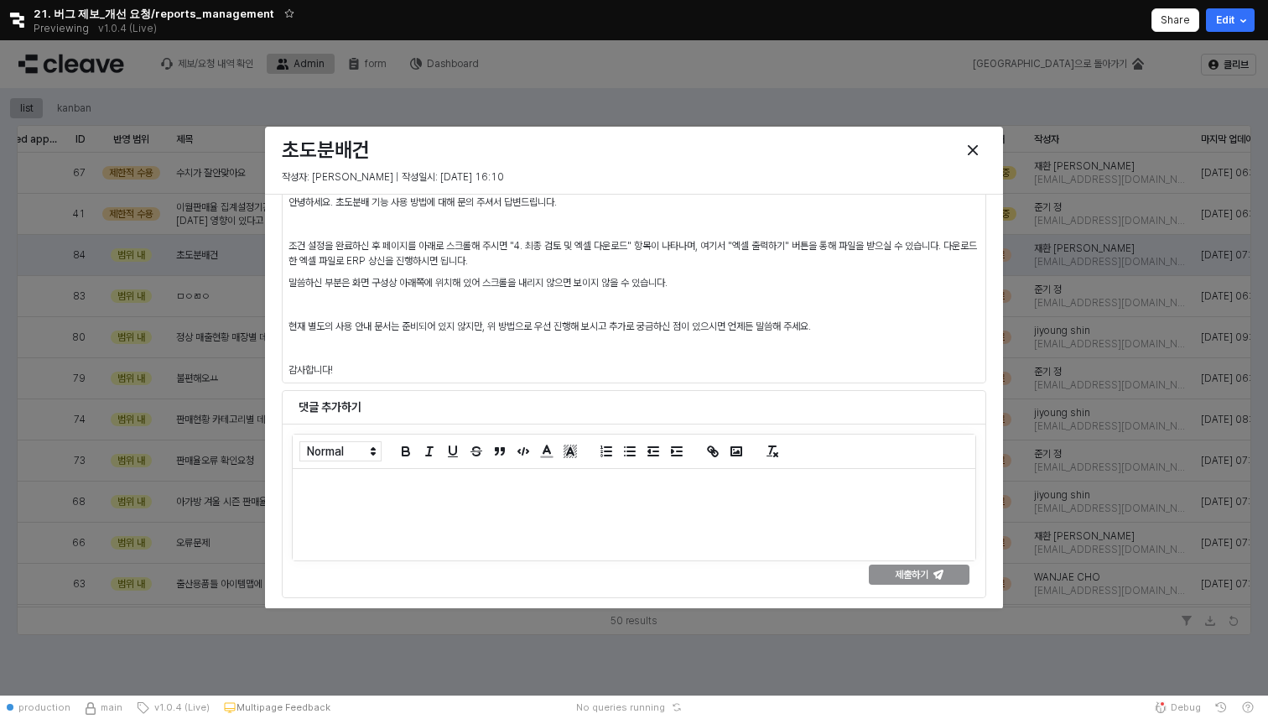
scroll to position [507, 0]
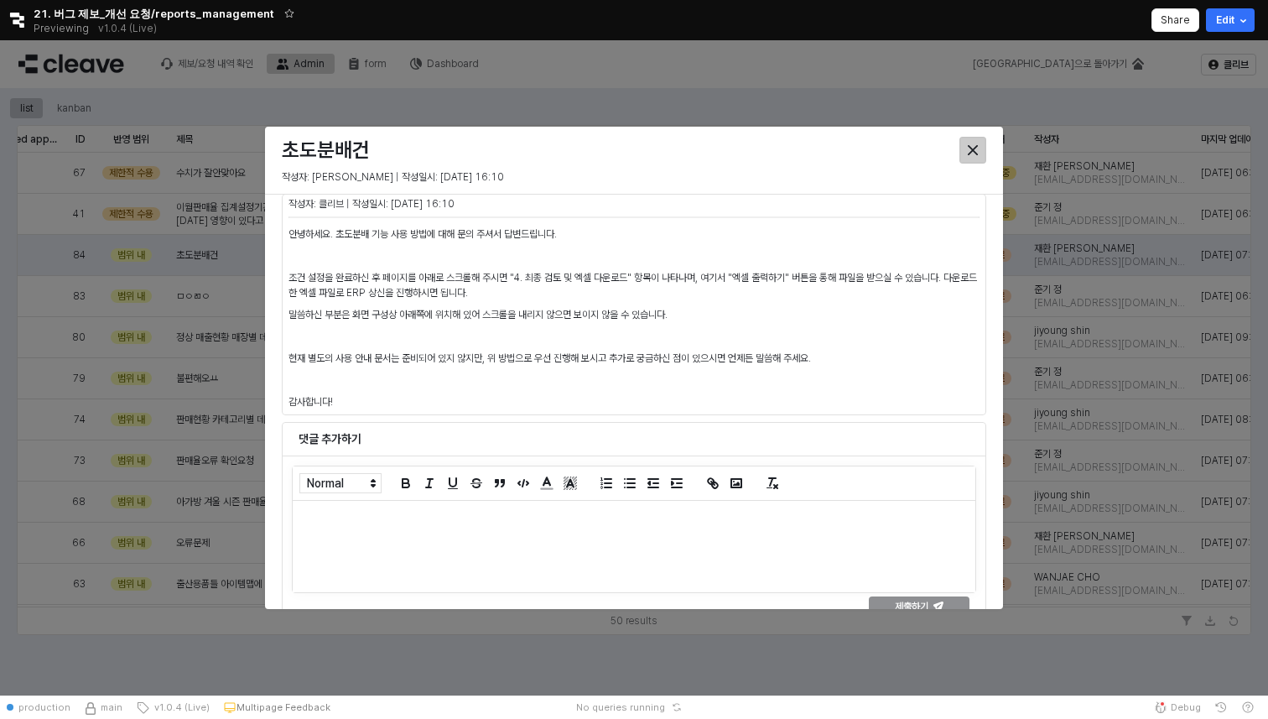
click at [975, 144] on div "Close" at bounding box center [972, 150] width 25 height 25
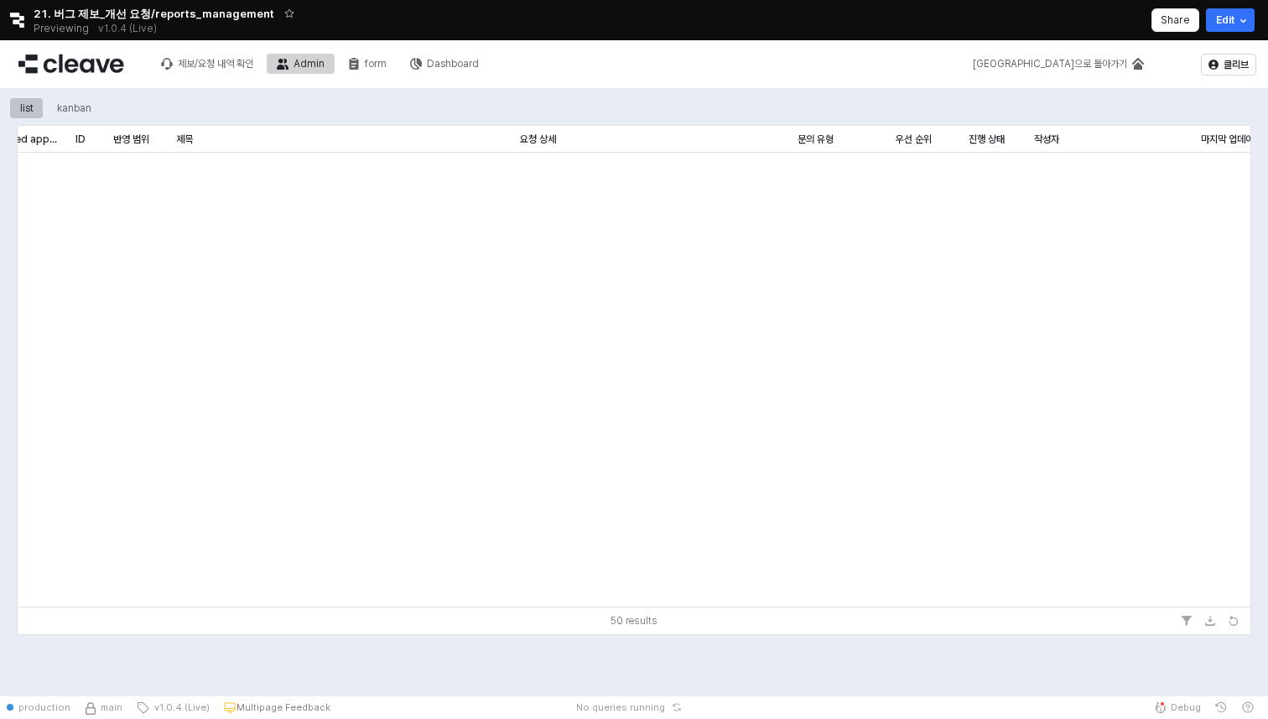
scroll to position [0, 38]
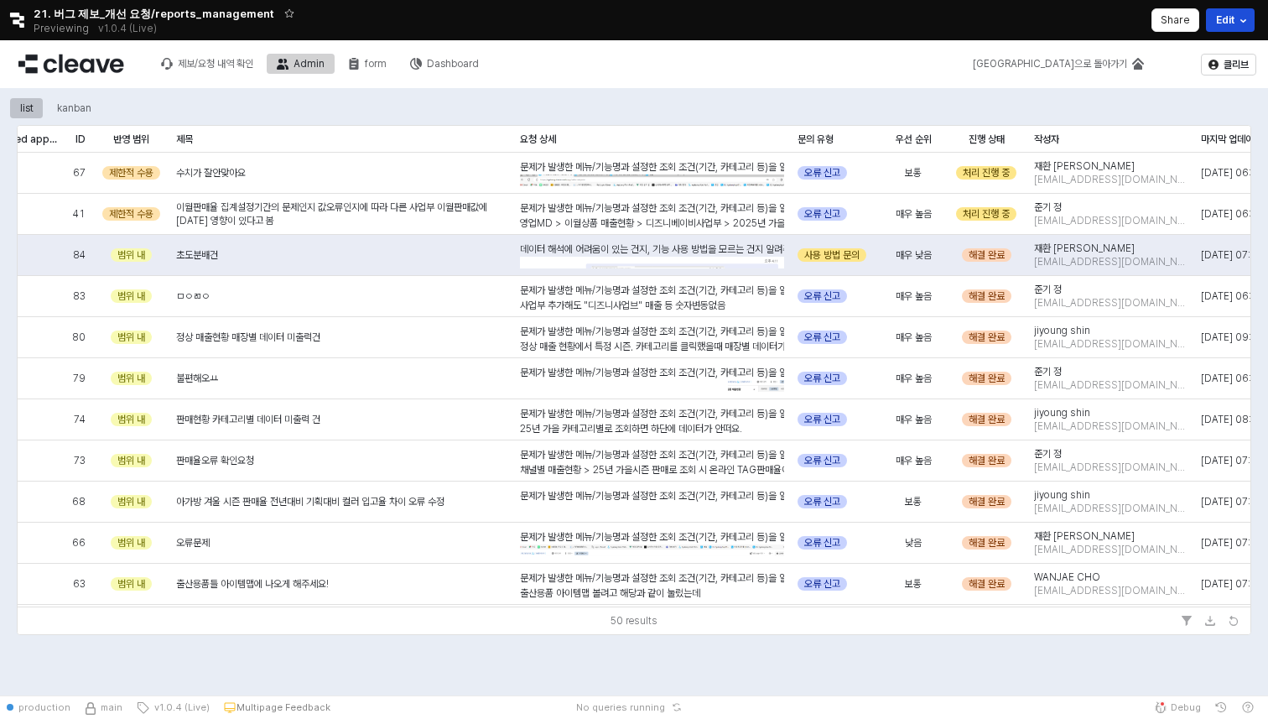
click at [1239, 23] on icon "Retool Header" at bounding box center [1242, 20] width 17 height 17
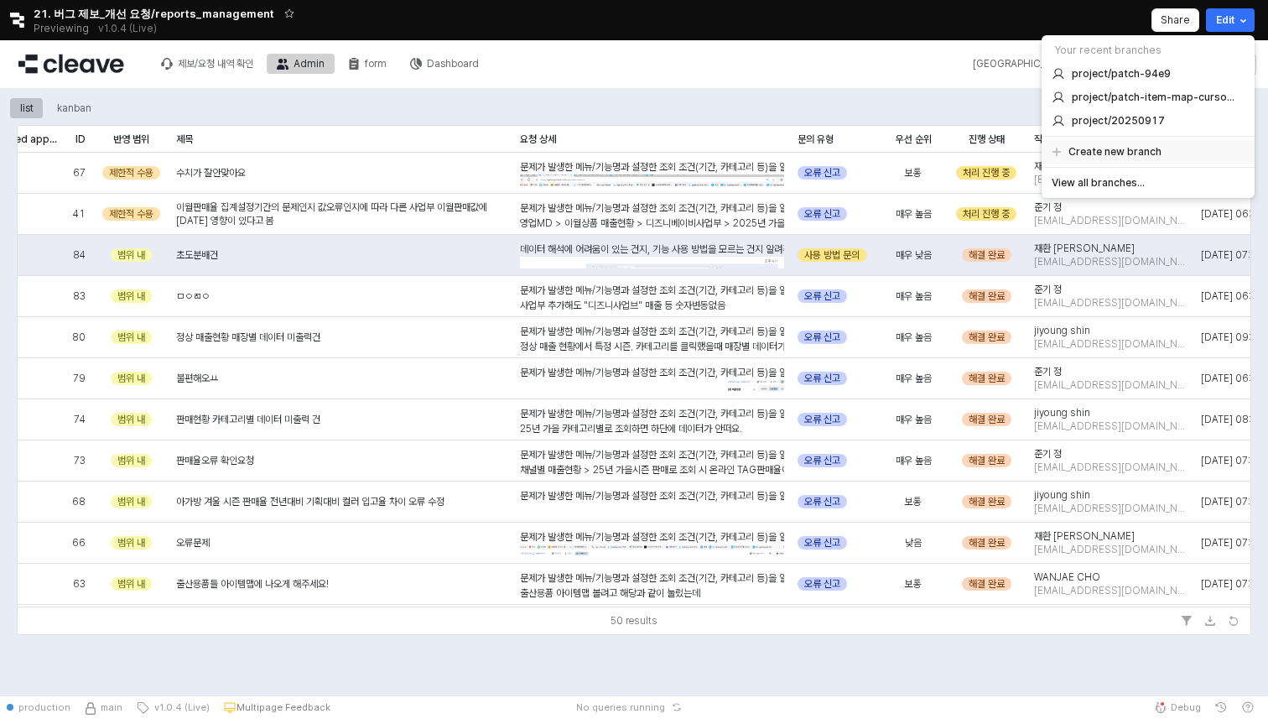
click at [1141, 153] on h5 "Create new branch" at bounding box center [1114, 151] width 93 height 13
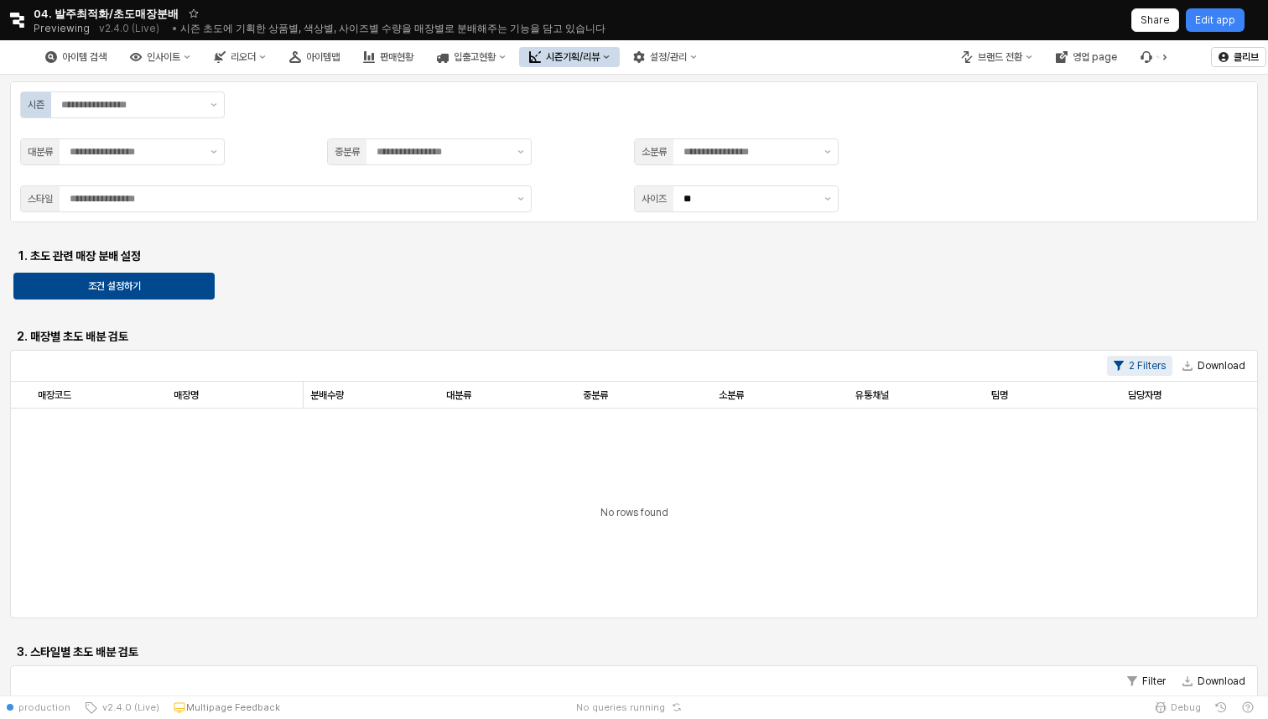
click at [684, 262] on div "시즌 대분류 중분류 소분류 스타일 사이즈 ** 1. 초도 관련 매장 분배 설정 조건 설정하기 2. 매장별 초도 배분 검토 2 Filters D…" at bounding box center [634, 523] width 1248 height 885
click at [175, 108] on input "App Frame" at bounding box center [130, 104] width 139 height 17
click at [592, 313] on div "App Frame" at bounding box center [634, 312] width 1234 height 13
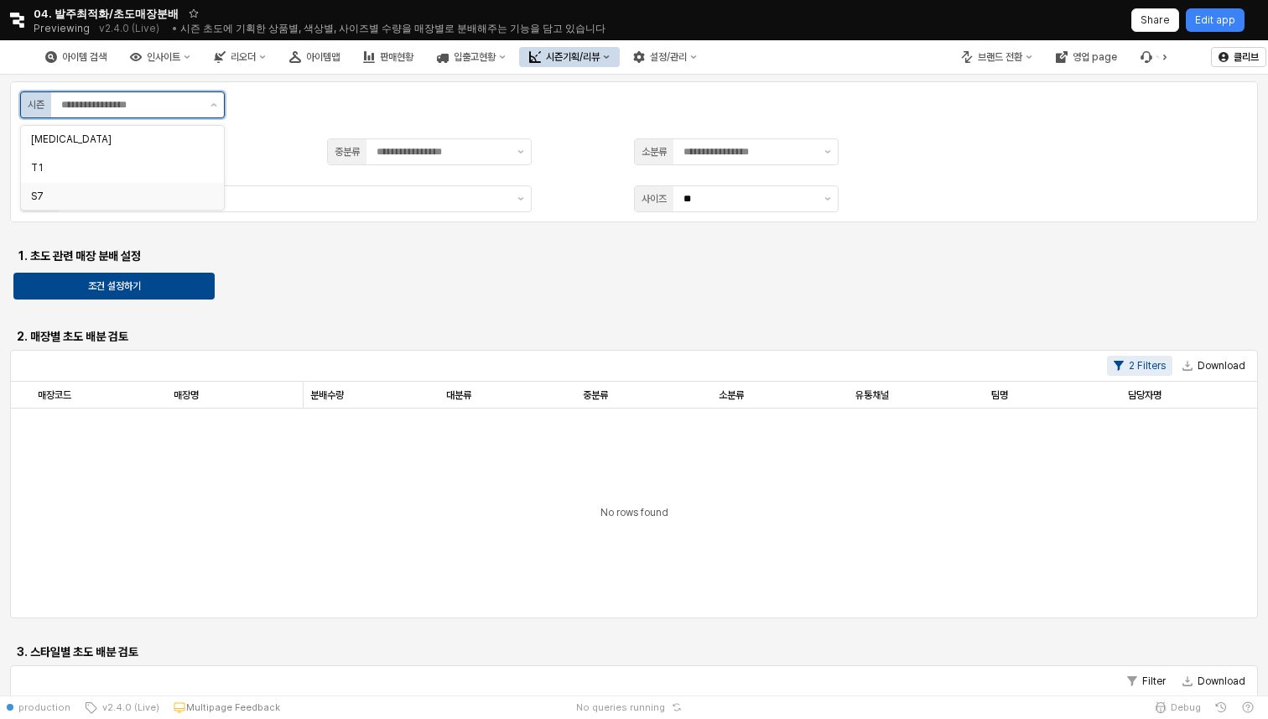
click at [163, 97] on input "App Frame" at bounding box center [130, 104] width 139 height 17
click at [449, 313] on div "App Frame" at bounding box center [634, 312] width 1234 height 13
click at [108, 91] on div "시즌 대분류 중분류 소분류 스타일 사이즈 **" at bounding box center [634, 151] width 1248 height 141
click at [140, 113] on div "App Frame" at bounding box center [127, 104] width 153 height 25
click at [138, 163] on div "T1" at bounding box center [117, 167] width 173 height 13
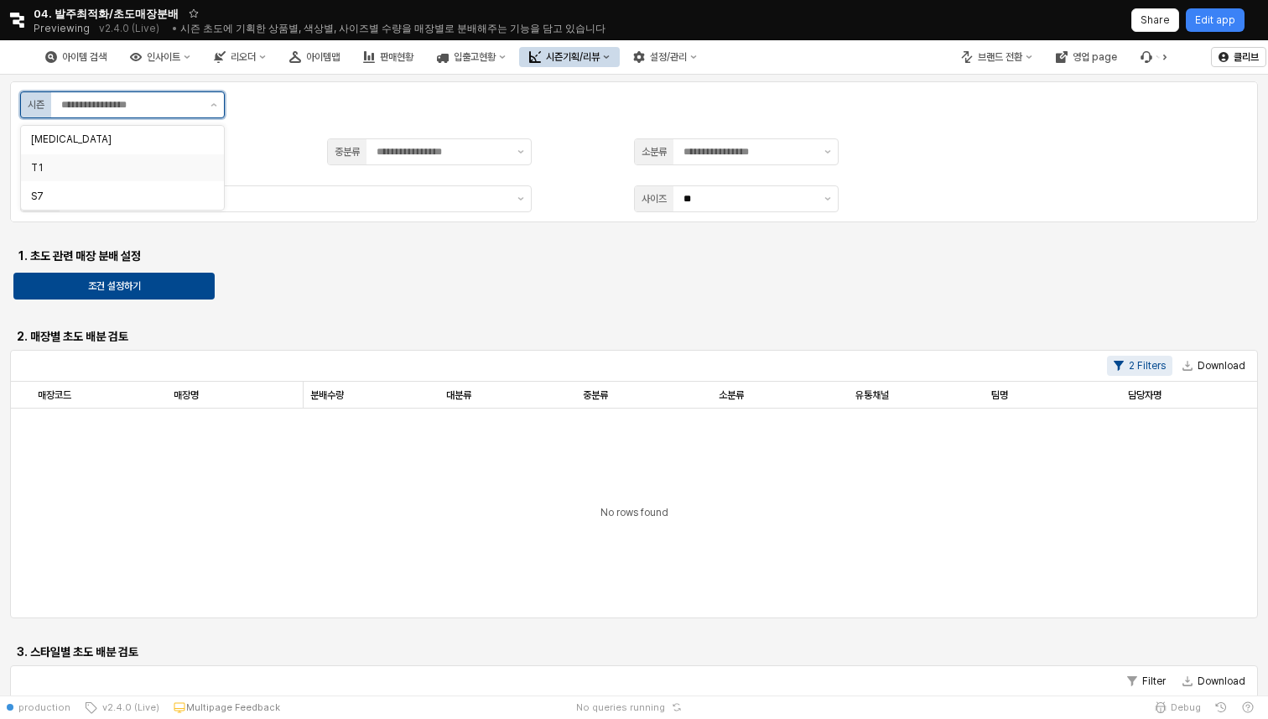
type input "**"
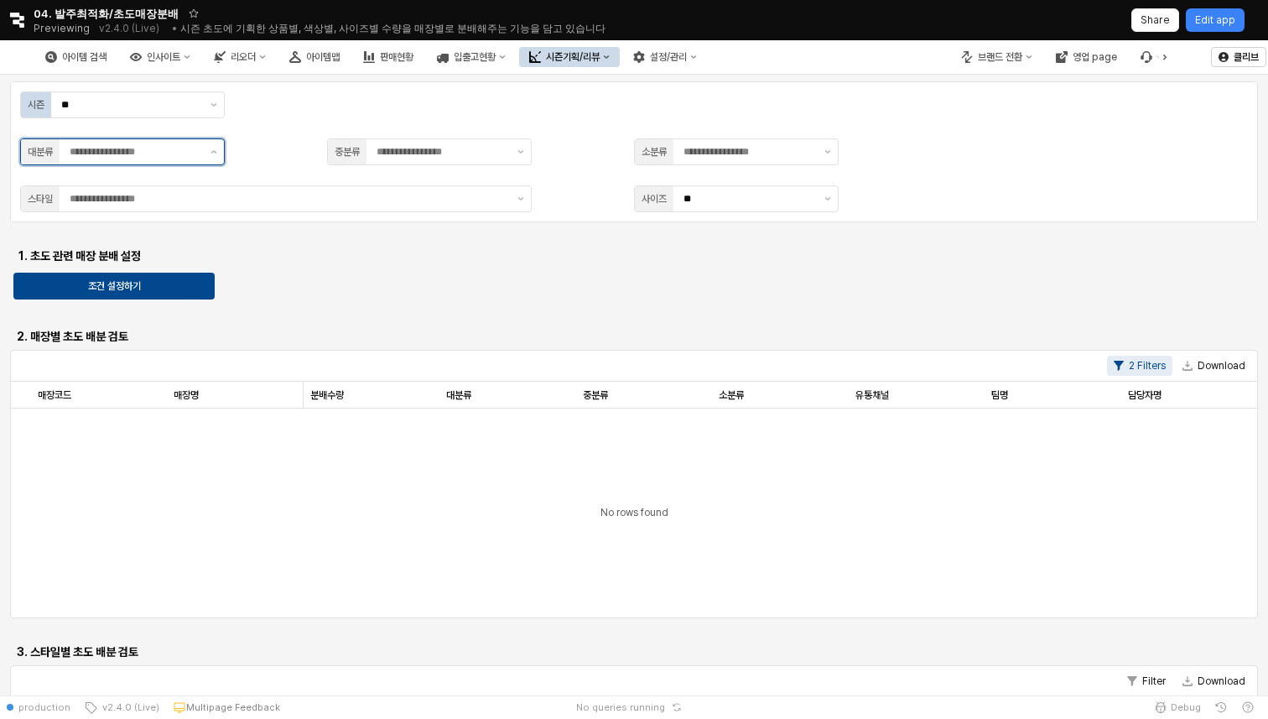
click at [174, 150] on input "App Frame" at bounding box center [135, 151] width 131 height 17
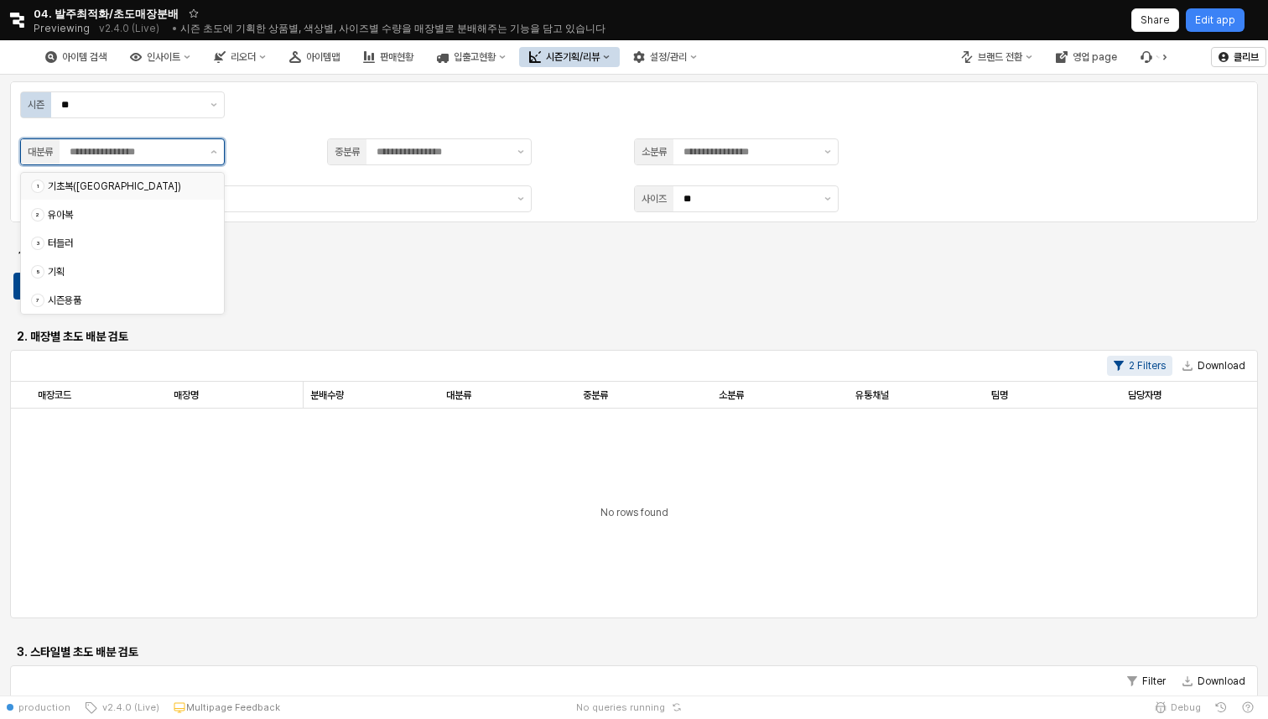
click at [140, 184] on div "기초복(아동)" at bounding box center [126, 185] width 156 height 13
type input "*******"
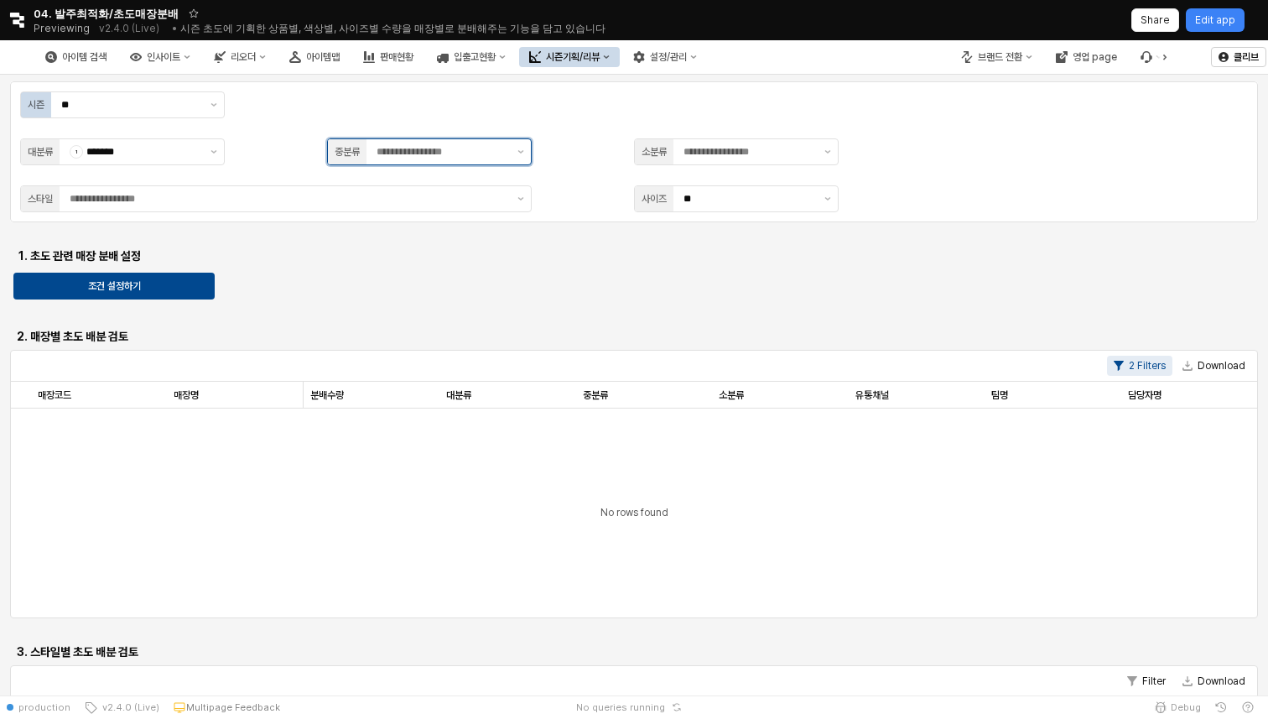
click at [416, 144] on input "App Frame" at bounding box center [441, 151] width 131 height 17
click at [407, 194] on div "17 기초" at bounding box center [424, 186] width 173 height 17
type input "**"
click at [716, 153] on input "App Frame" at bounding box center [748, 151] width 131 height 17
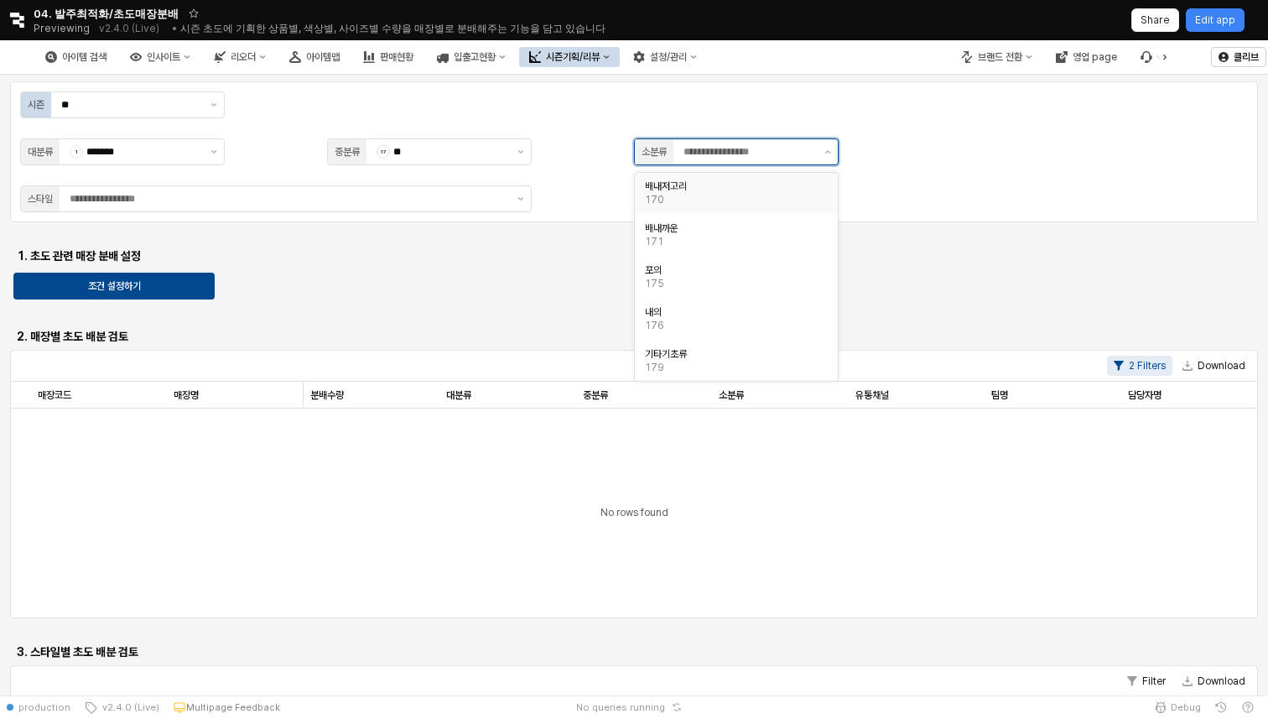
click at [703, 199] on div "170" at bounding box center [731, 199] width 173 height 13
type input "*****"
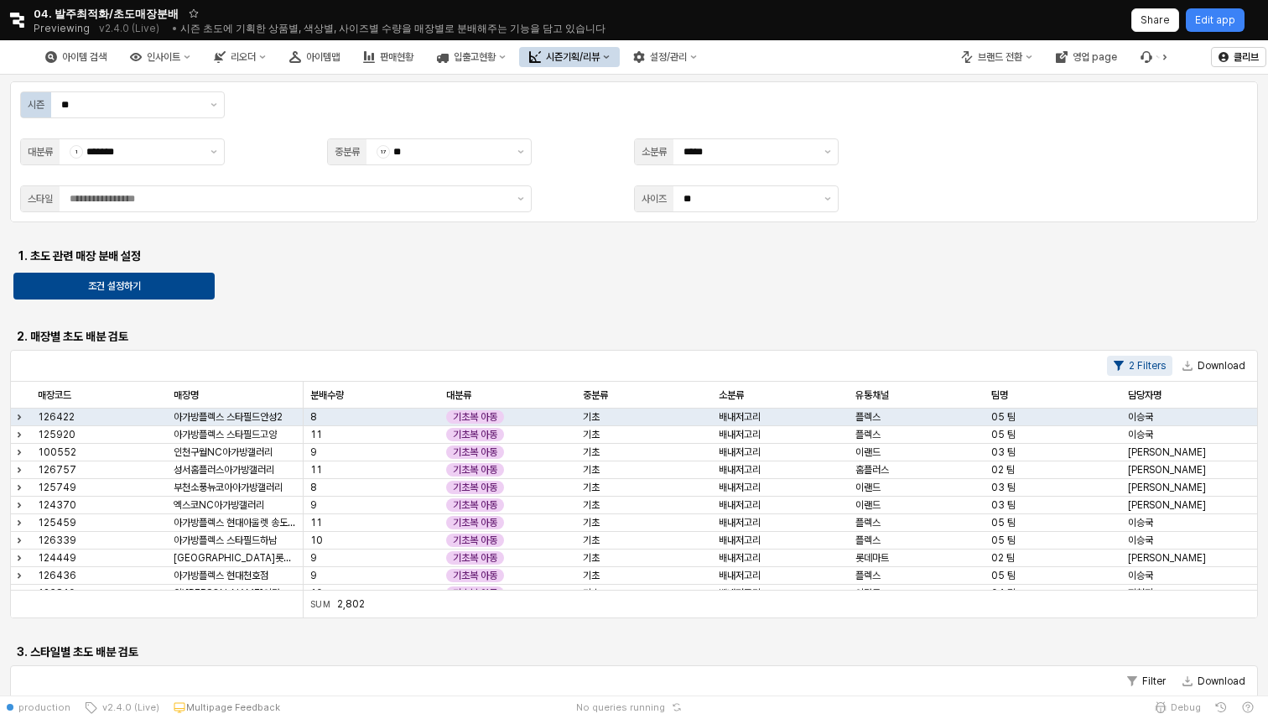
click at [107, 216] on div "시즌 ** 대분류 1 ******* 중분류 17 ** 소분류 ***** 스타일 사이즈 **" at bounding box center [634, 151] width 1248 height 141
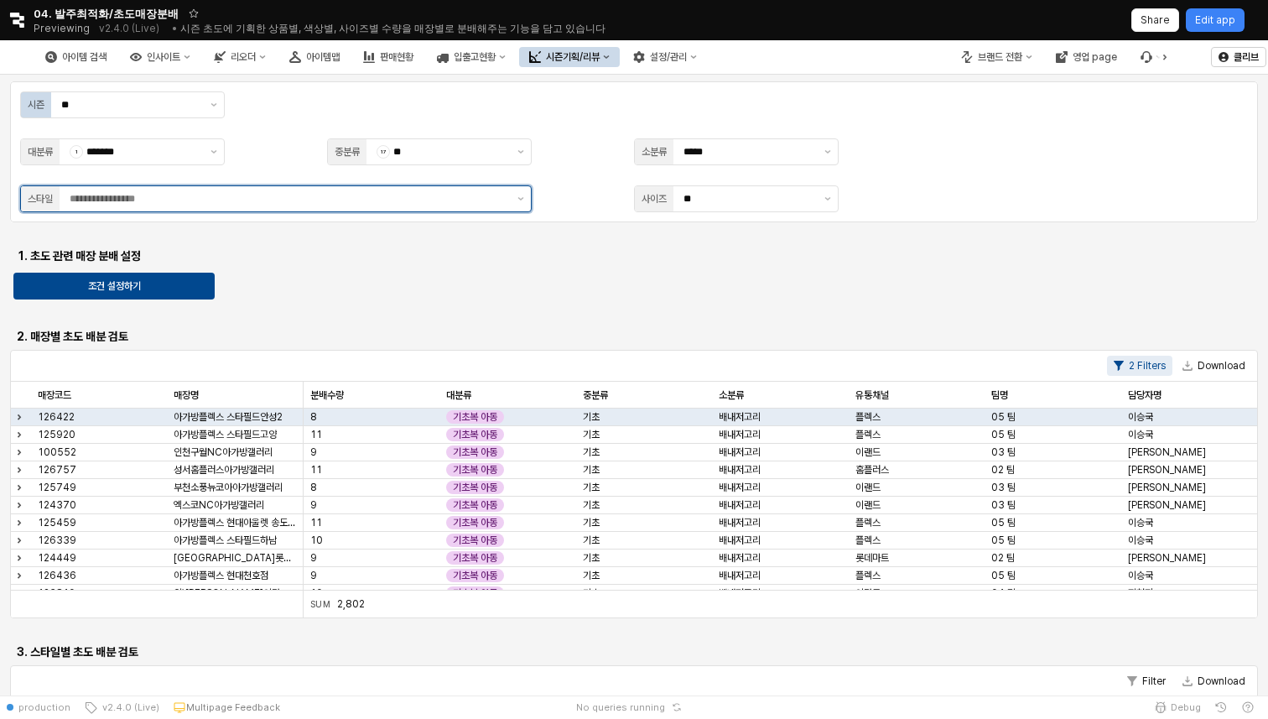
click at [117, 201] on input "App Frame" at bounding box center [289, 198] width 438 height 17
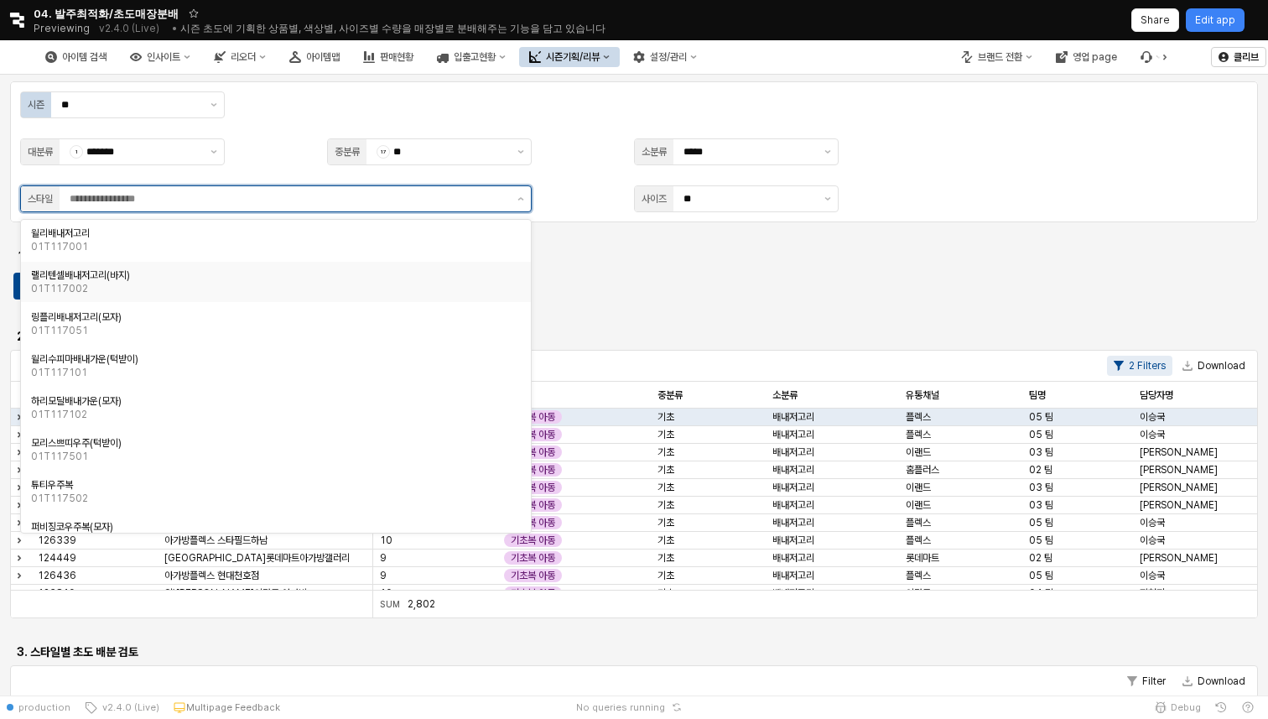
click at [116, 287] on div "01T117002" at bounding box center [271, 288] width 480 height 13
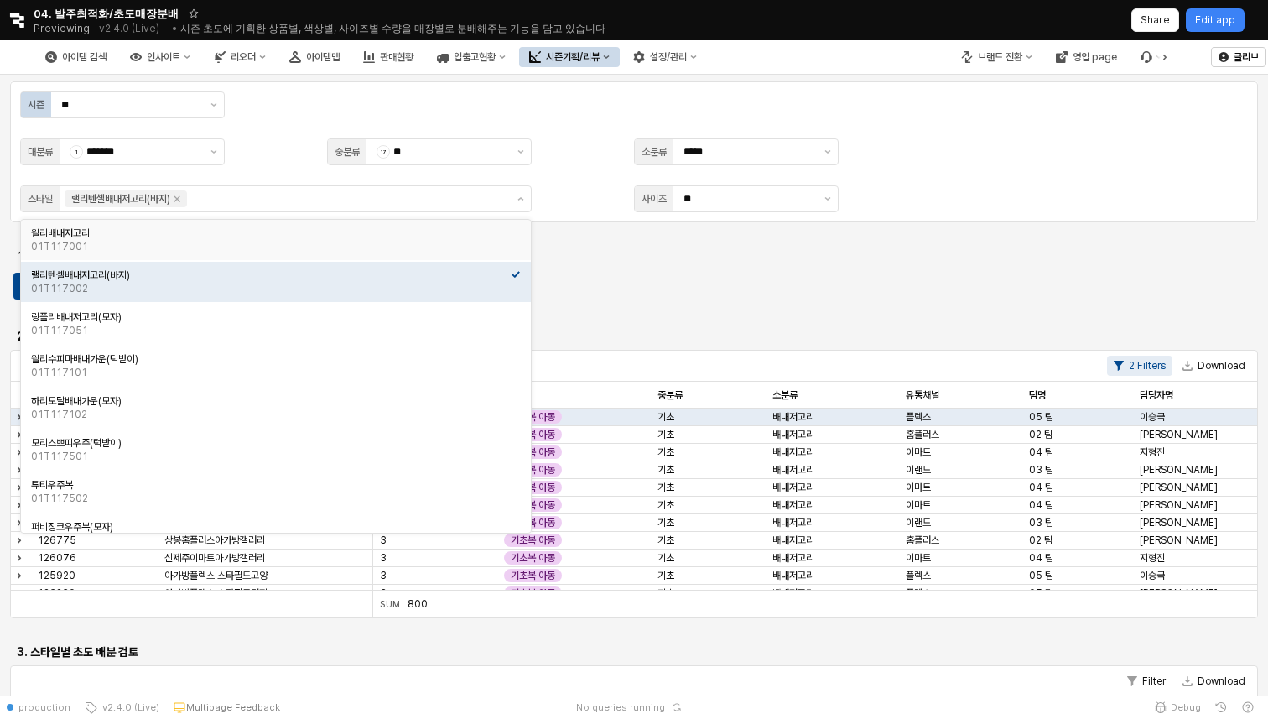
click at [728, 181] on div "시즌 ** 대분류 1 ******* 중분류 17 ** 소분류 ***** 스타일 랠리텐셀배내저고리(바지) 사이즈 **" at bounding box center [633, 151] width 1227 height 121
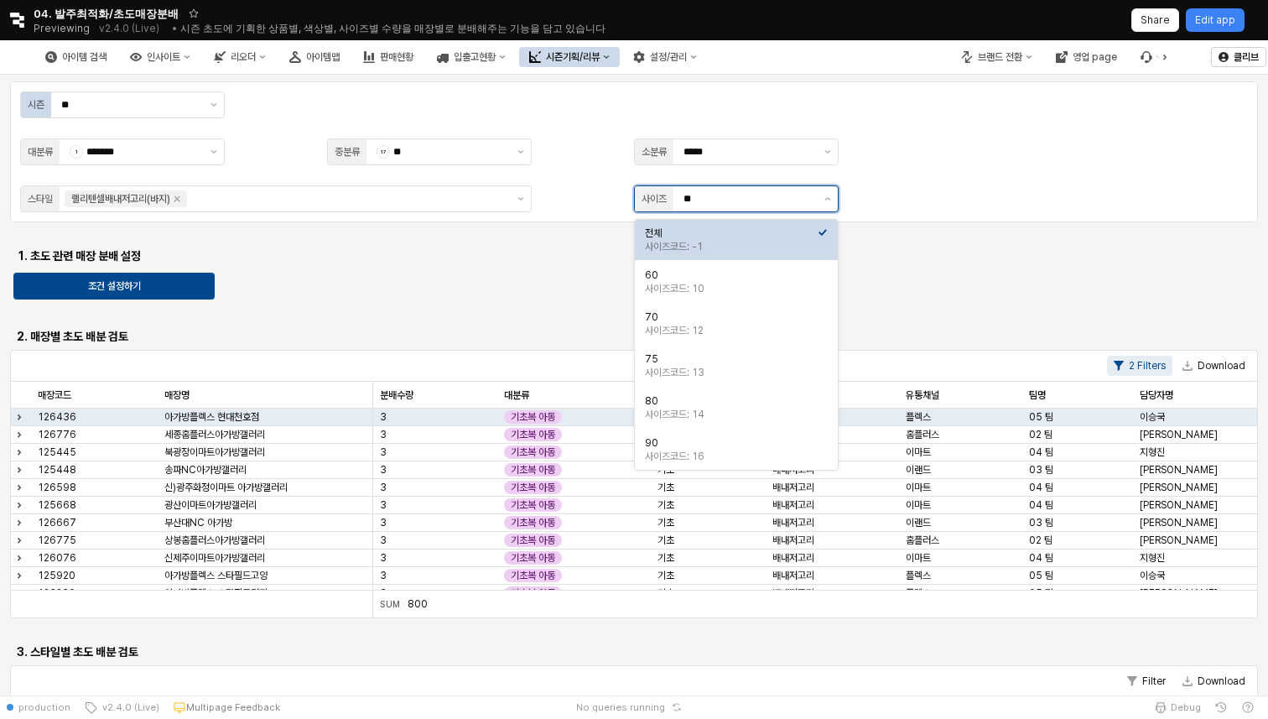
click at [732, 200] on input "**" at bounding box center [748, 198] width 131 height 17
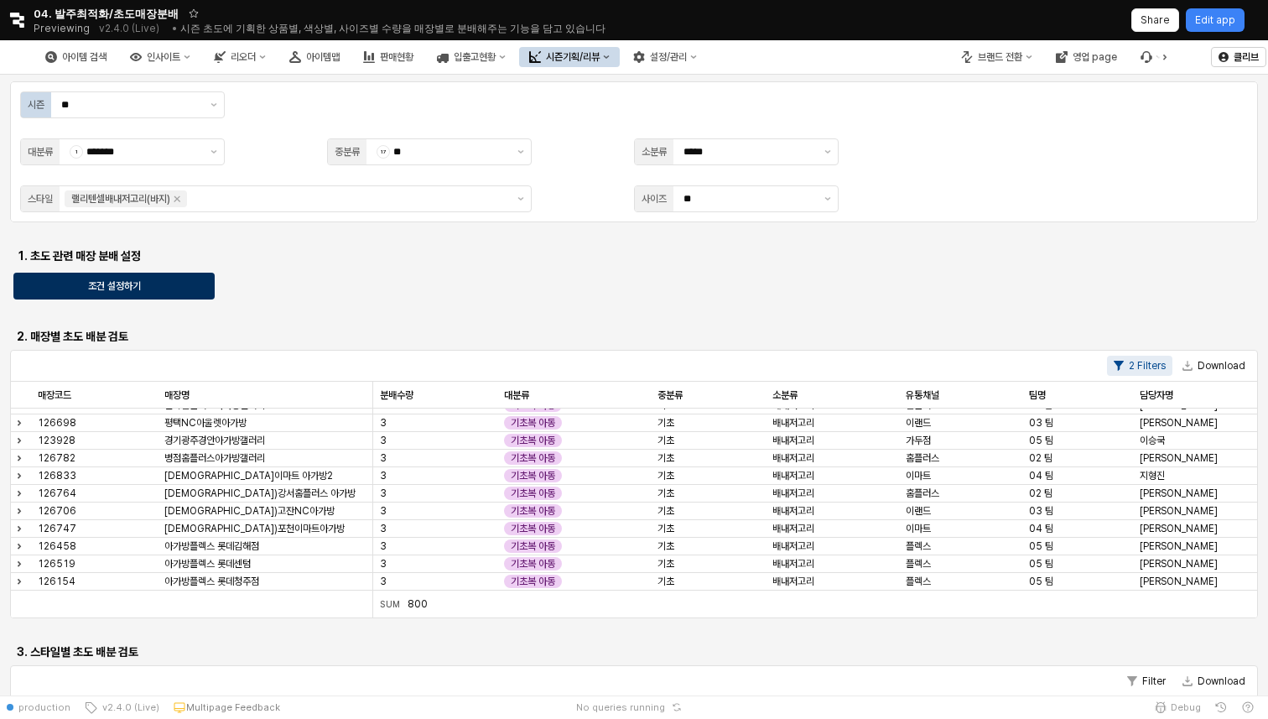
click at [188, 285] on div "조건 설정하기" at bounding box center [114, 285] width 186 height 25
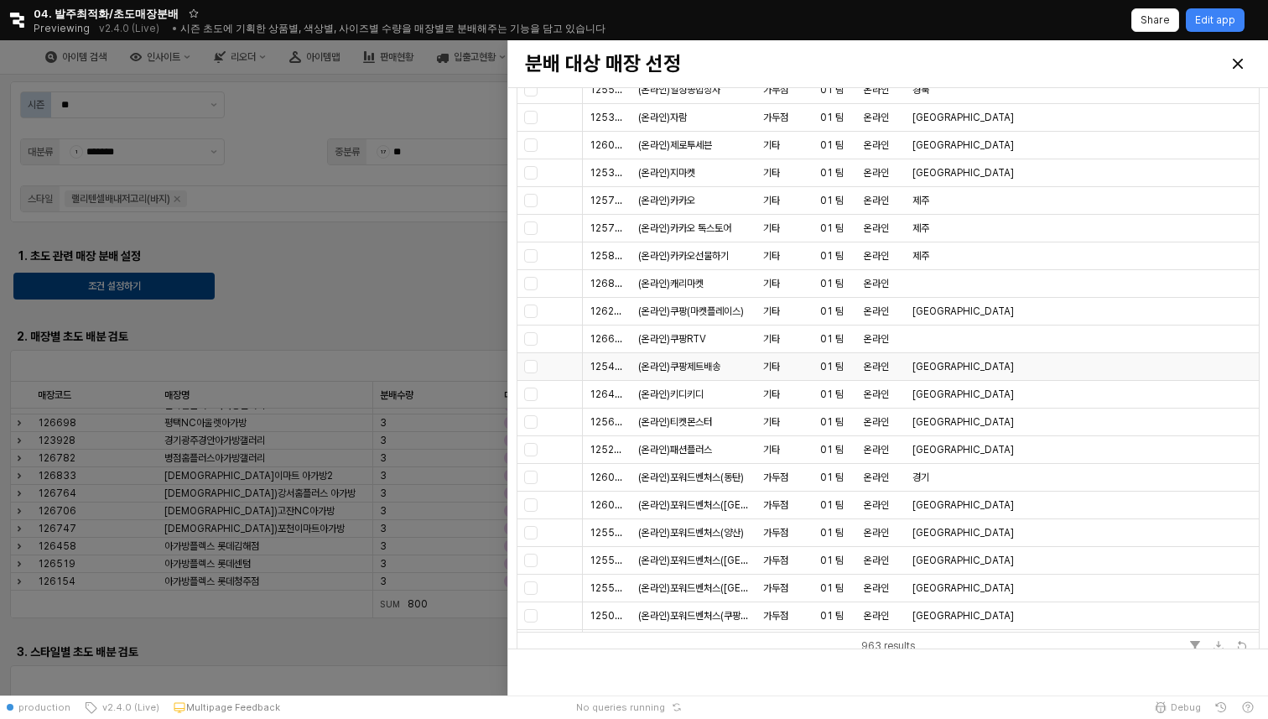
scroll to position [1580, 0]
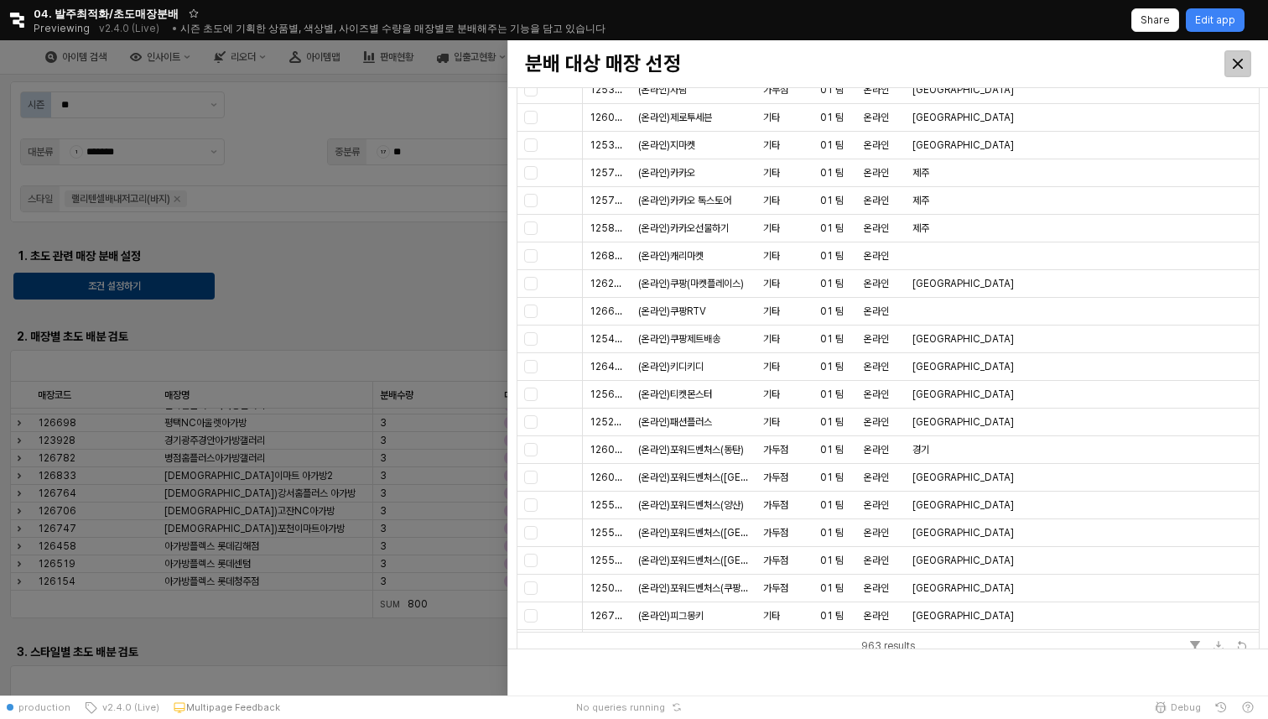
click at [1243, 58] on div "Close" at bounding box center [1237, 63] width 25 height 25
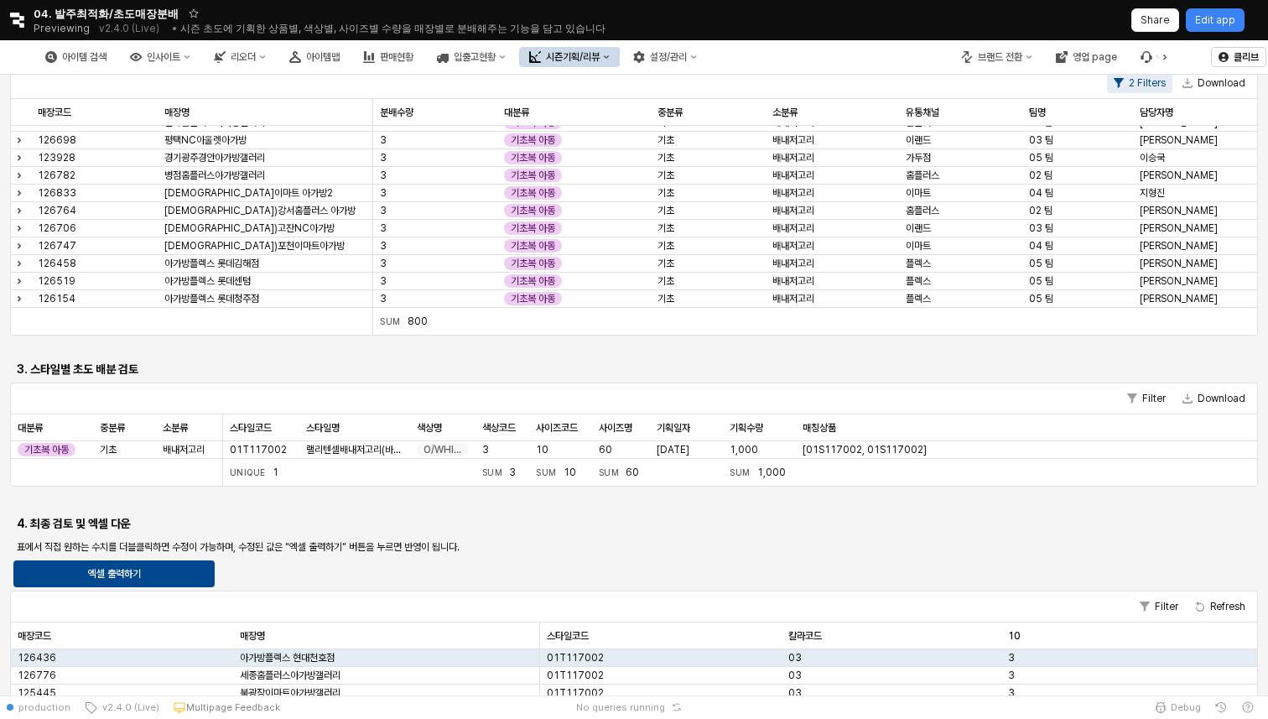
scroll to position [427, 0]
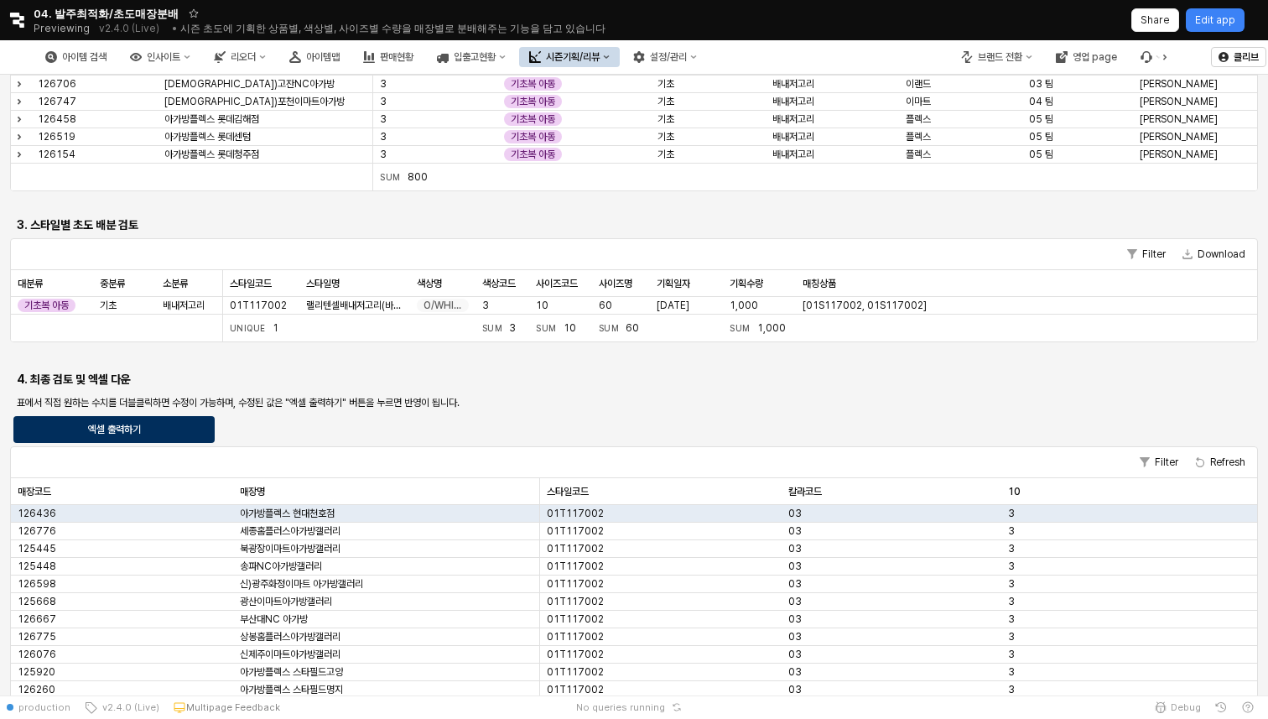
click at [144, 429] on div "엑셀 출력하기" at bounding box center [114, 429] width 186 height 25
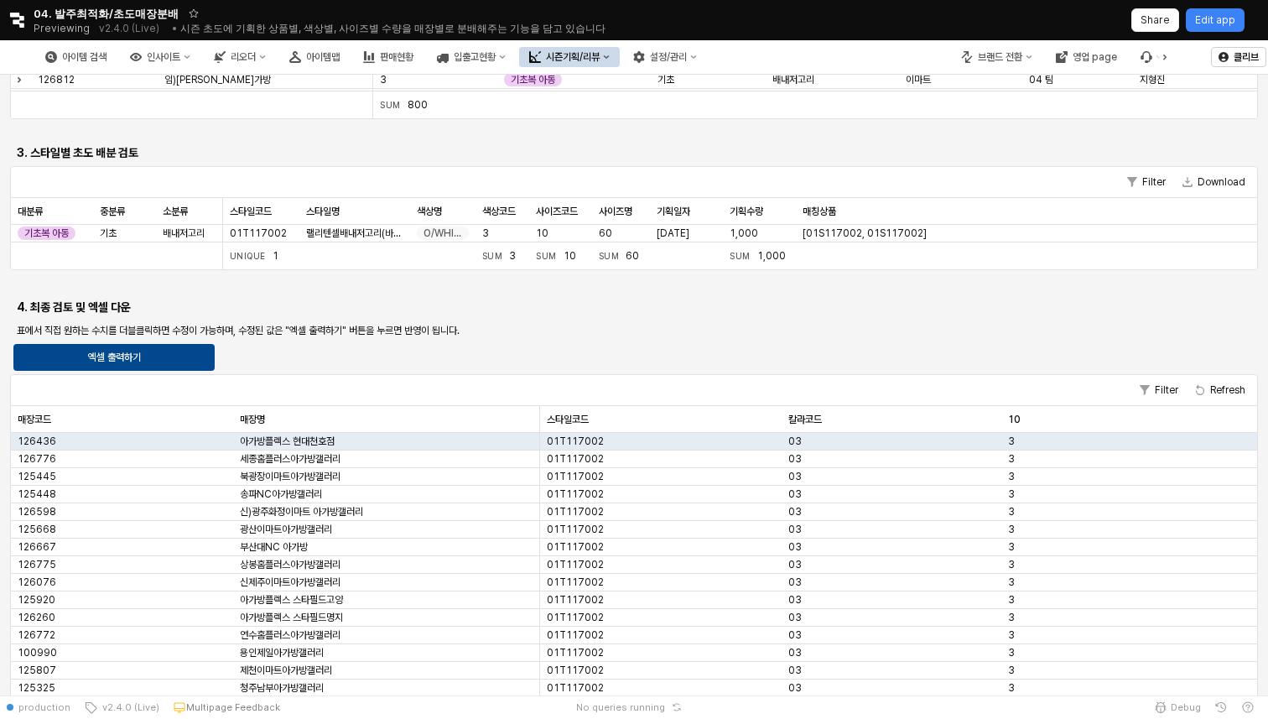
scroll to position [516, 0]
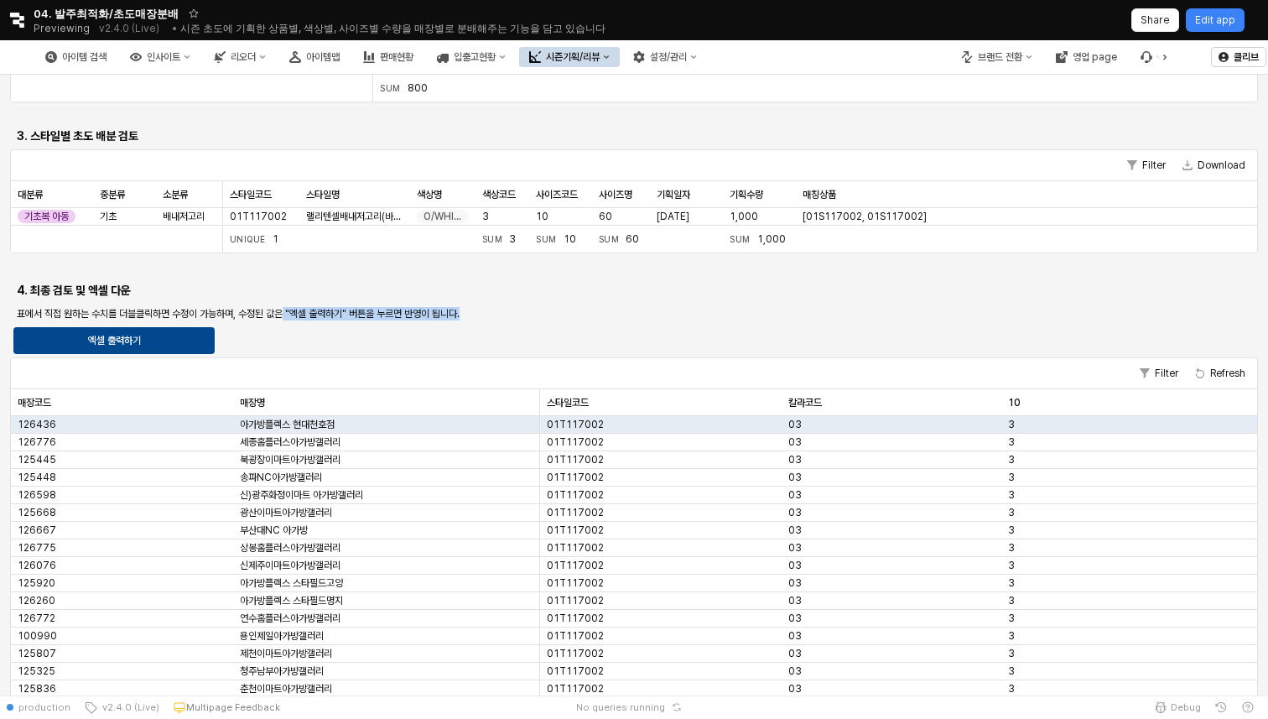
drag, startPoint x: 291, startPoint y: 314, endPoint x: 498, endPoint y: 313, distance: 207.1
click at [498, 313] on p "표에서 직접 원하는 수치를 더블클릭하면 수정이 가능하며, 수정된 값은 "엑셀 출력하기" 버튼을 누르면 반영이 됩니다." at bounding box center [634, 313] width 1234 height 15
click at [550, 317] on p "표에서 직접 원하는 수치를 더블클릭하면 수정이 가능하며, 수정된 값은 "엑셀 출력하기" 버튼을 누르면 반영이 됩니다." at bounding box center [634, 313] width 1234 height 15
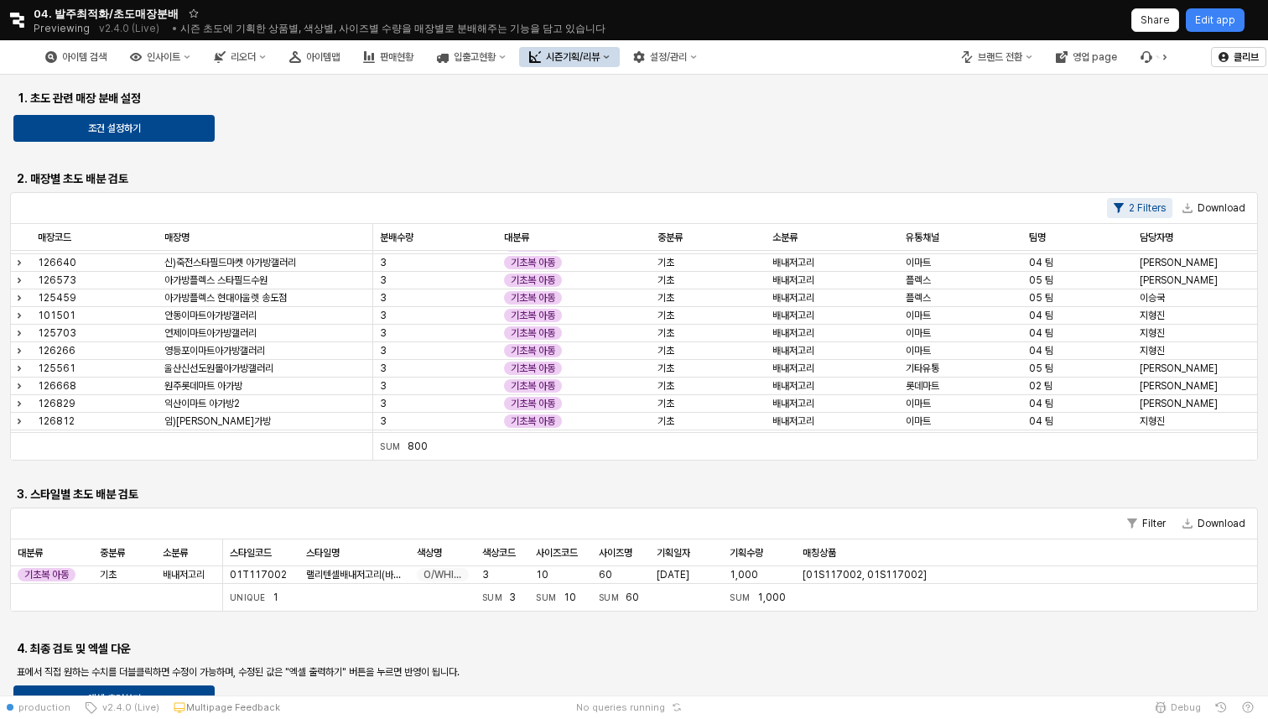
scroll to position [0, 0]
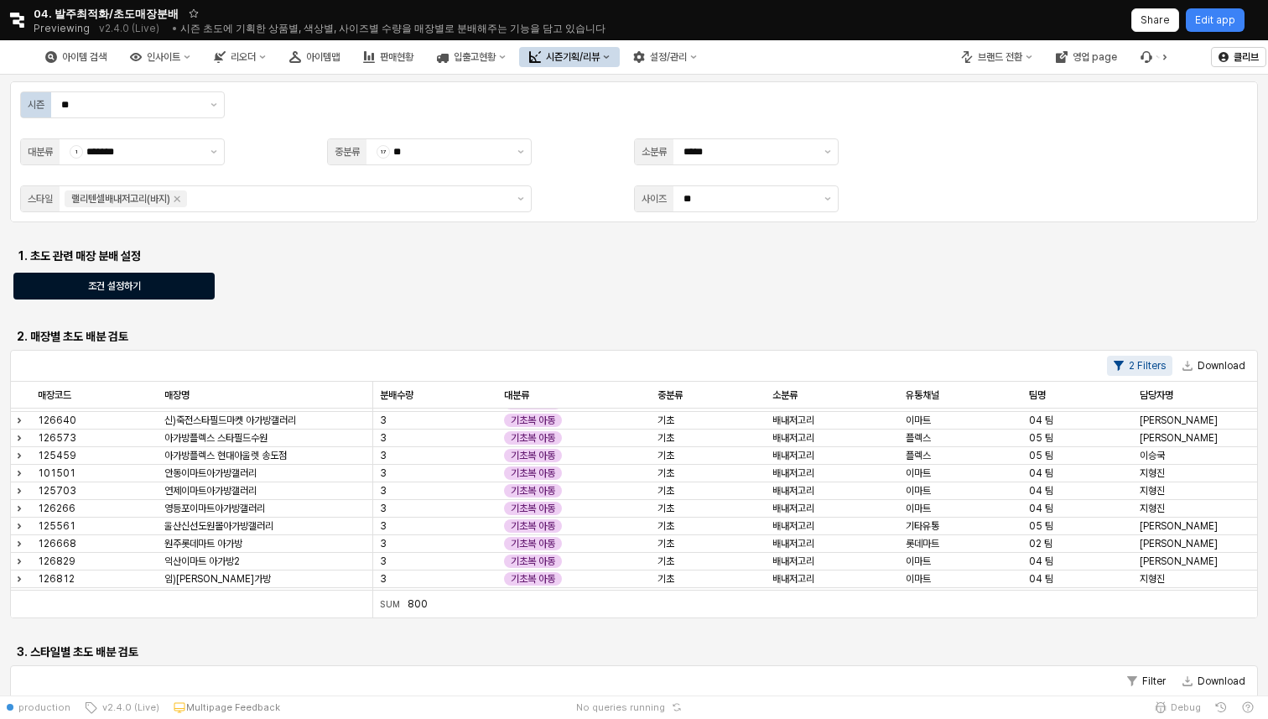
click at [152, 287] on div "조건 설정하기" at bounding box center [114, 285] width 186 height 25
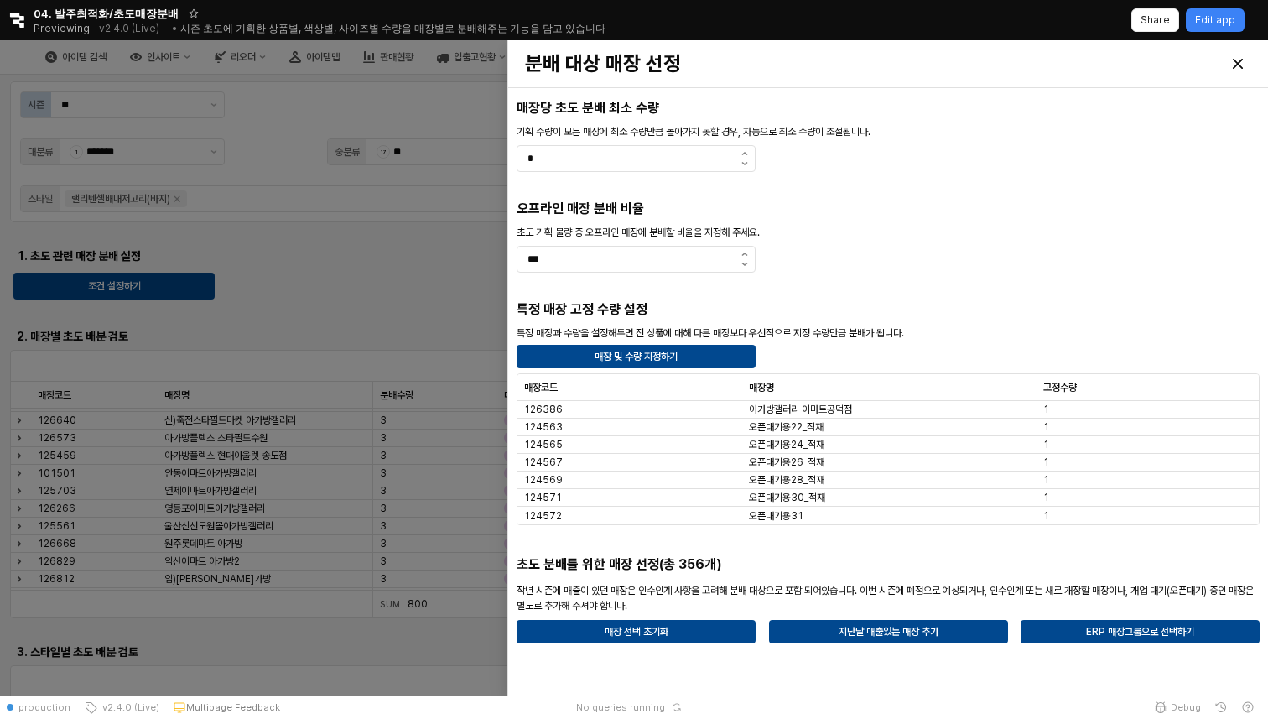
drag, startPoint x: 519, startPoint y: 106, endPoint x: 662, endPoint y: 96, distance: 143.7
click at [663, 97] on div "매장당 초도 분배 최소 수량" at bounding box center [888, 108] width 756 height 27
click at [677, 109] on h5 "매장당 초도 분배 최소 수량" at bounding box center [887, 108] width 743 height 17
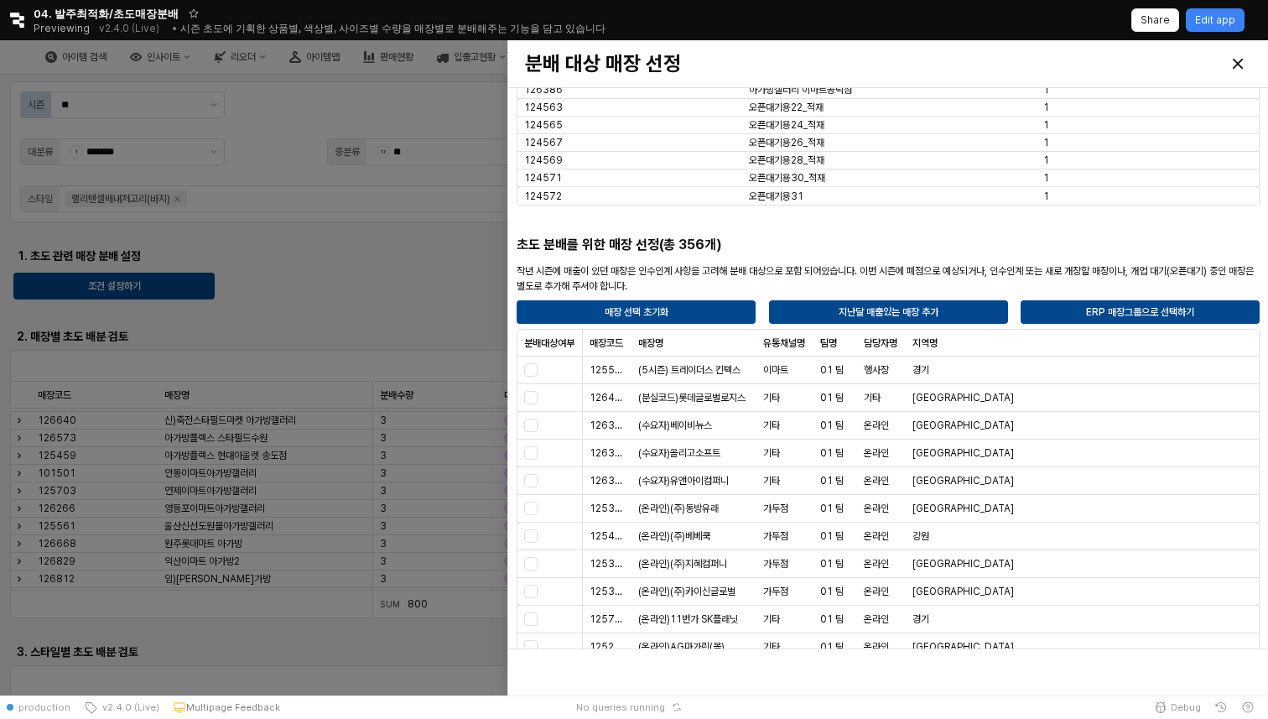
scroll to position [320, 0]
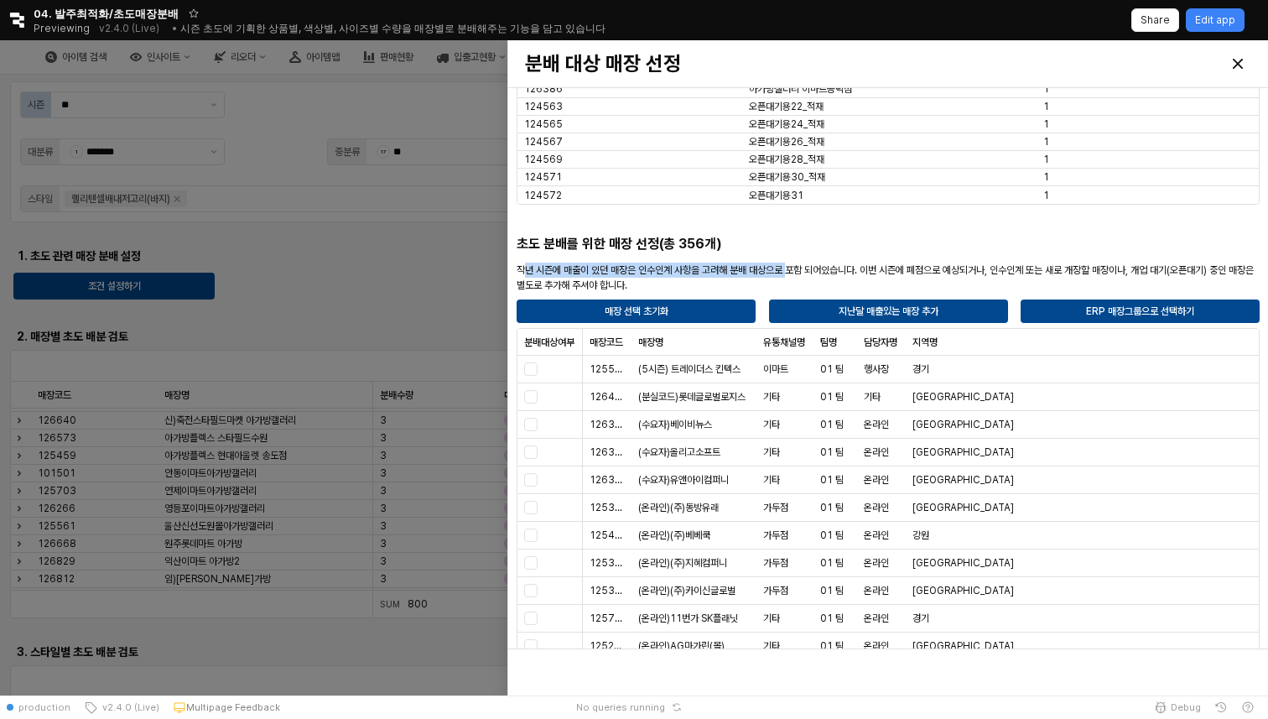
drag, startPoint x: 632, startPoint y: 272, endPoint x: 799, endPoint y: 272, distance: 166.8
click at [799, 272] on p "작년 시즌에 매출이 있던 매장은 인수인계 사항을 고려해 분배 대상으로 포함 되어있습니다. 이번 시즌에 폐점으로 예상되거나, 인수인계 또는 새로…" at bounding box center [887, 277] width 743 height 30
click at [873, 277] on p "작년 시즌에 매출이 있던 매장은 인수인계 사항을 고려해 분배 대상으로 포함 되어있습니다. 이번 시즌에 폐점으로 예상되거나, 인수인계 또는 새로…" at bounding box center [887, 277] width 743 height 30
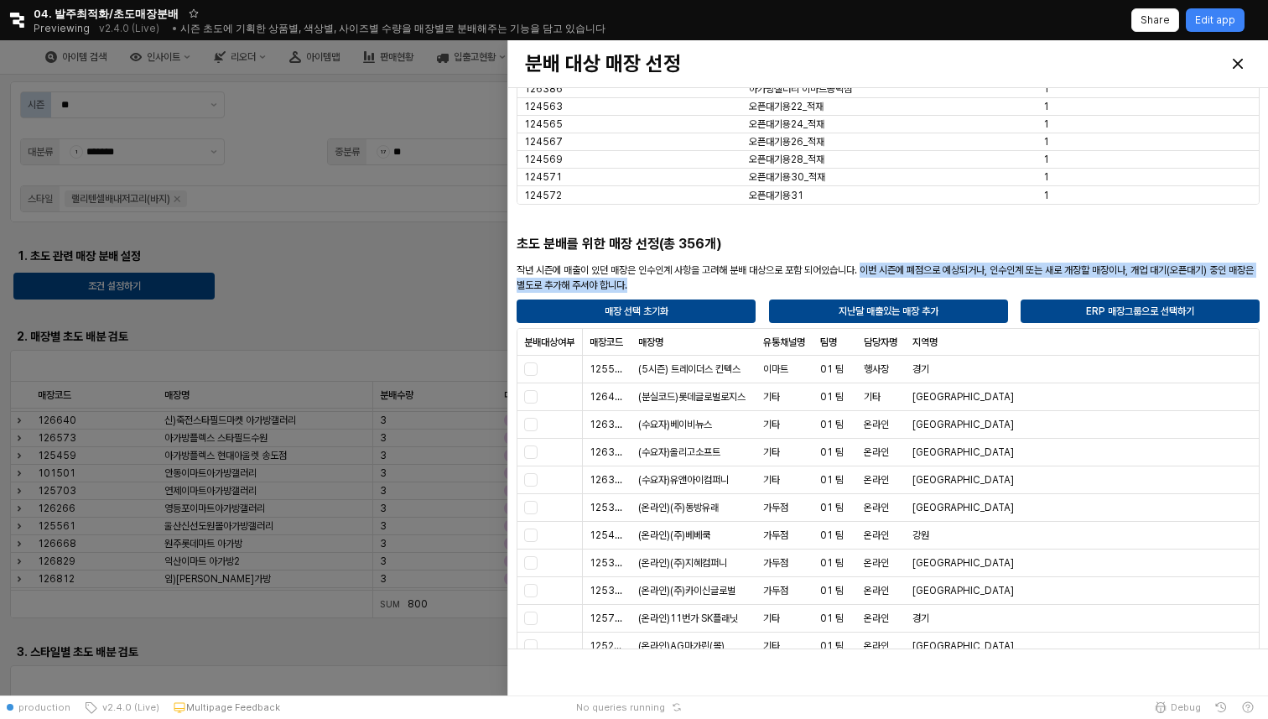
drag, startPoint x: 872, startPoint y: 272, endPoint x: 884, endPoint y: 293, distance: 24.8
click at [884, 293] on div "작년 시즌에 매출이 있던 매장은 인수인계 사항을 고려해 분배 대상으로 포함 되어있습니다. 이번 시즌에 폐점으로 예상되거나, 인수인계 또는 새로…" at bounding box center [887, 278] width 743 height 34
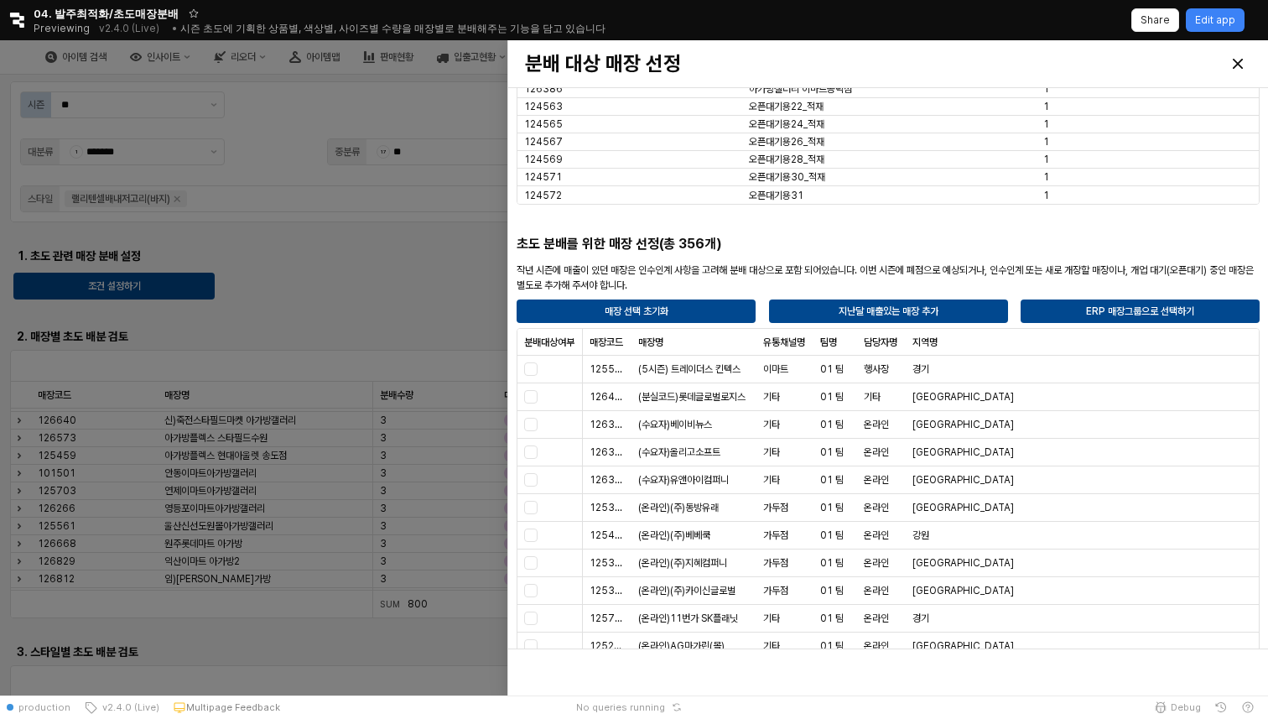
click at [800, 231] on div "초도 분배를 위한 매장 선정(총 356개)" at bounding box center [699, 244] width 378 height 27
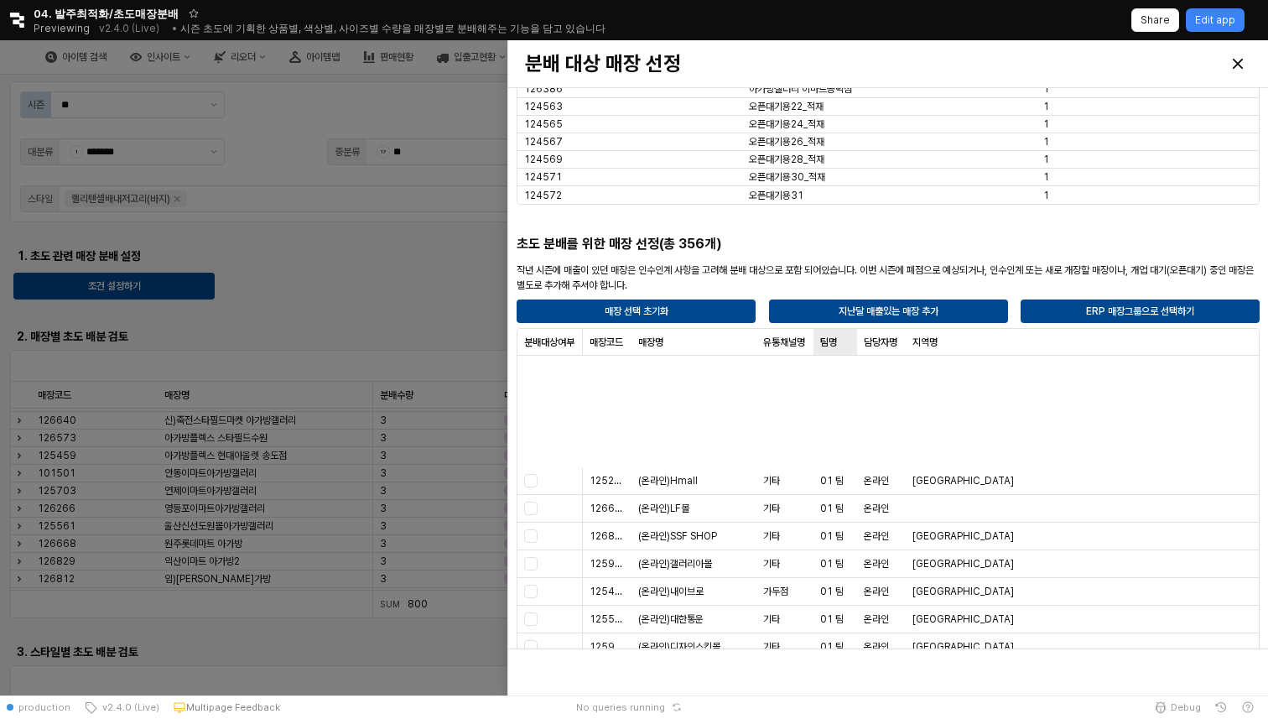
scroll to position [0, 0]
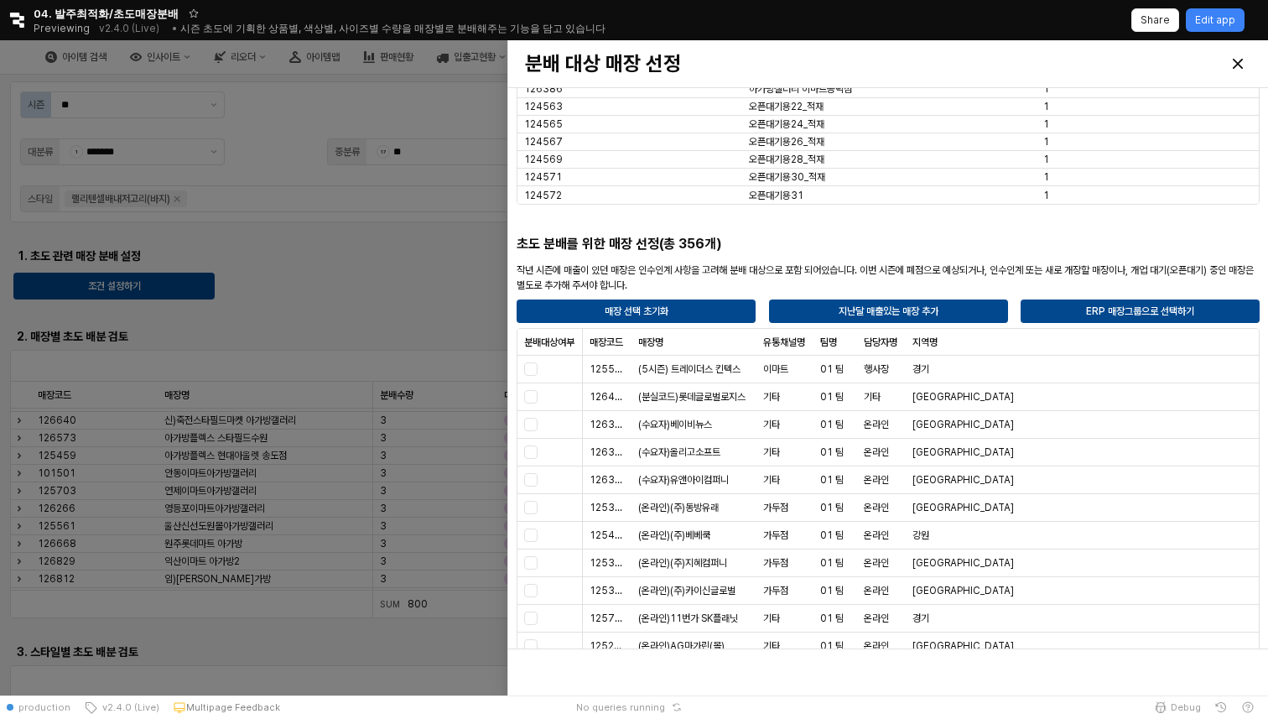
click at [947, 237] on div "매장당 초도 분배 최소 수량 기획 수량이 모든 매장에 최소 수량만큼 돌아가지 못할 경우, 자동으로 최소 수량이 조절됩니다. * 오프라인 매장 …" at bounding box center [888, 414] width 756 height 1281
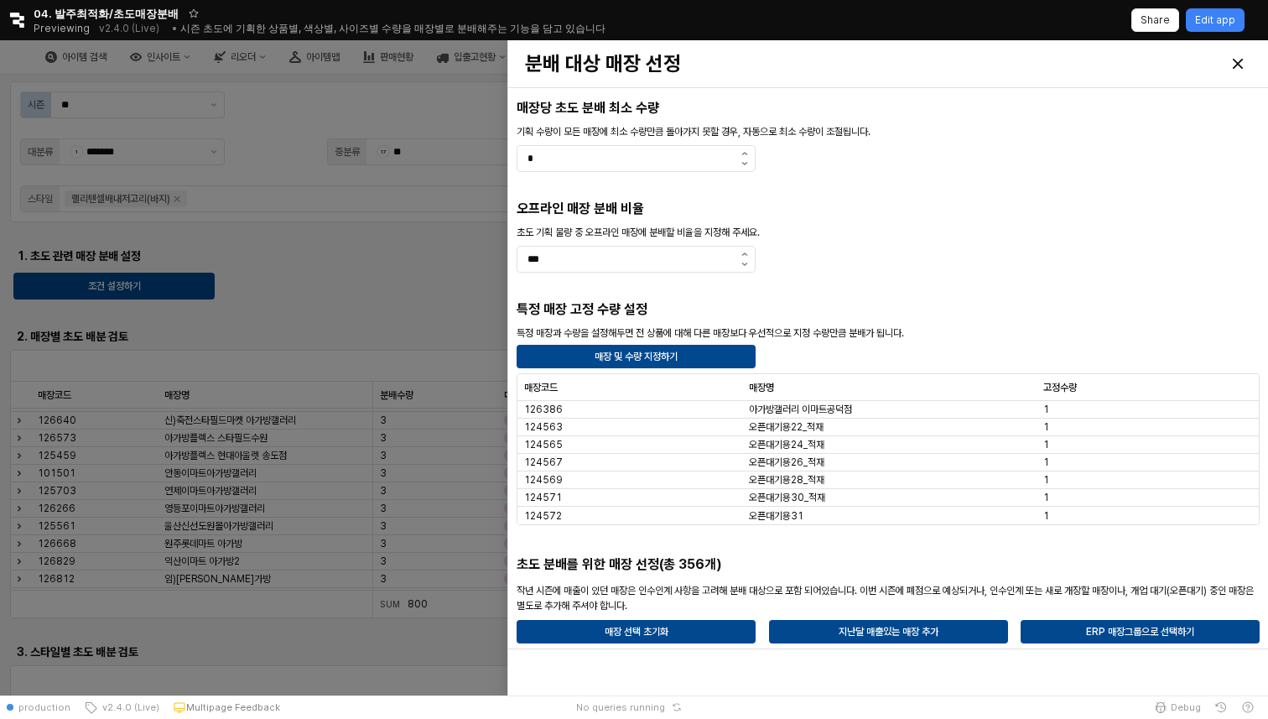
click at [388, 291] on div at bounding box center [634, 367] width 1268 height 655
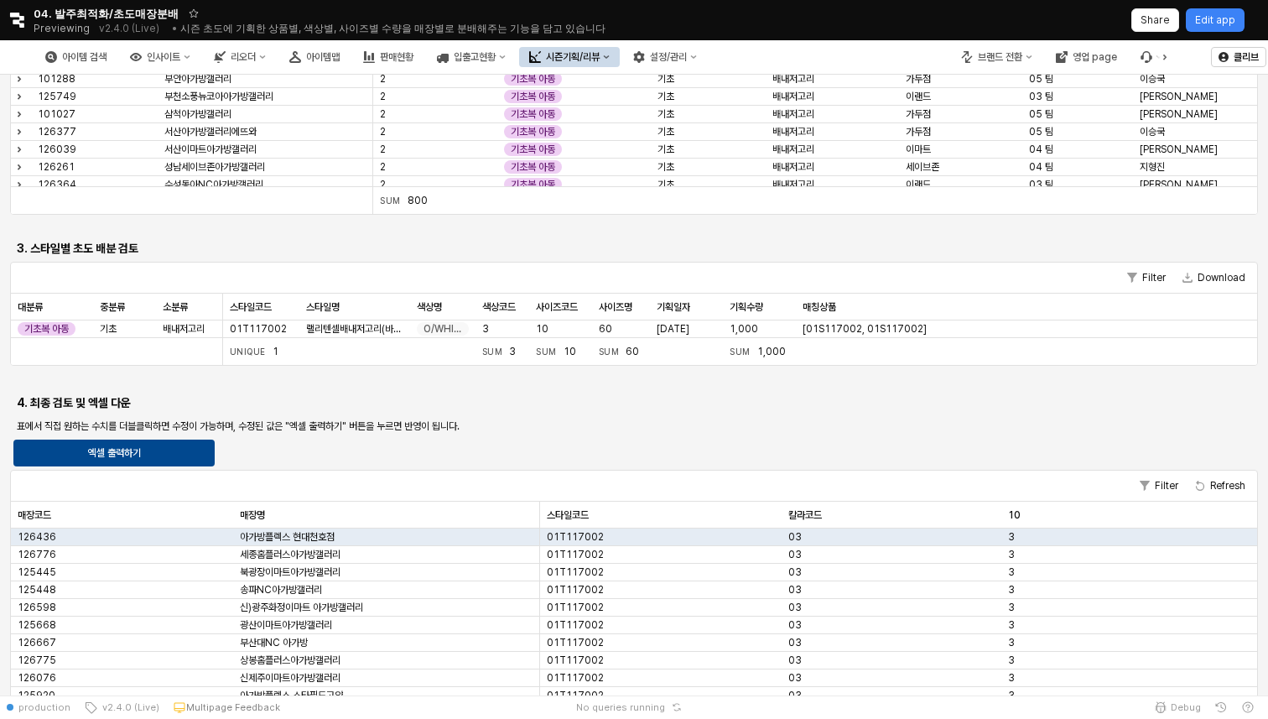
scroll to position [438, 0]
